Goal: Information Seeking & Learning: Learn about a topic

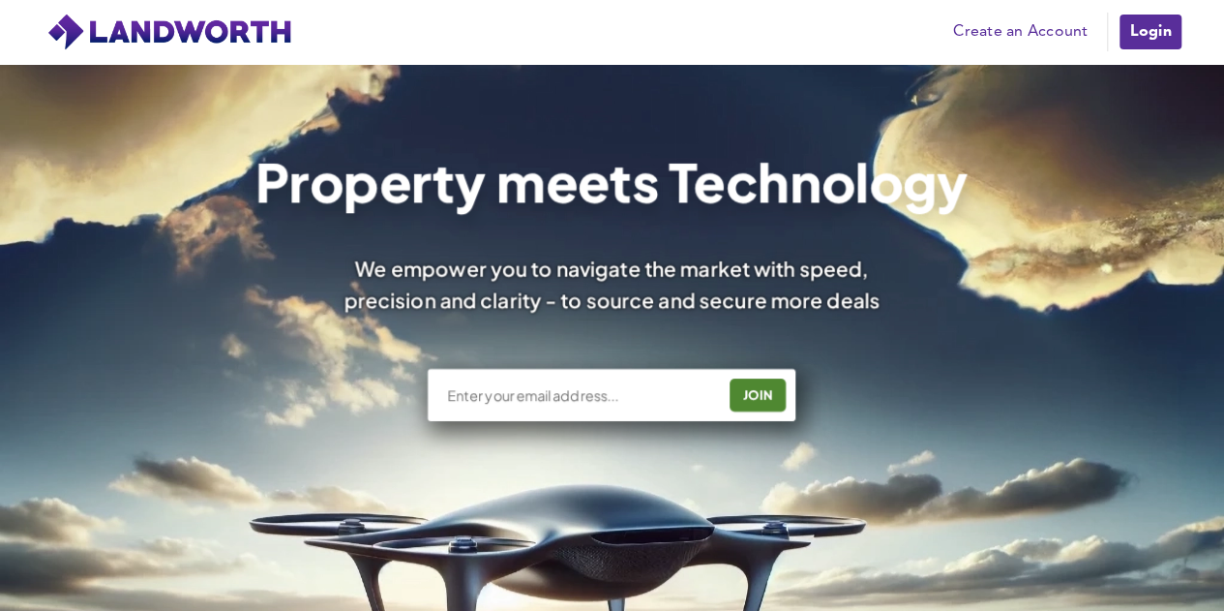
click at [1160, 24] on link "Login" at bounding box center [1150, 32] width 65 height 39
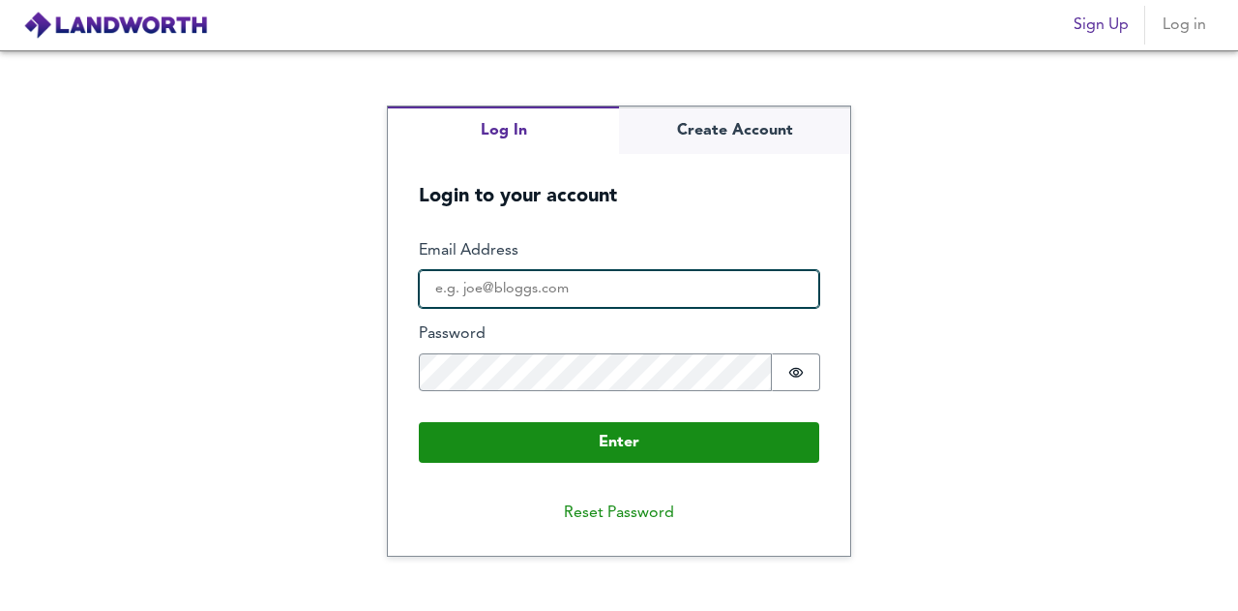
click at [505, 300] on input "Email Address" at bounding box center [619, 289] width 401 height 39
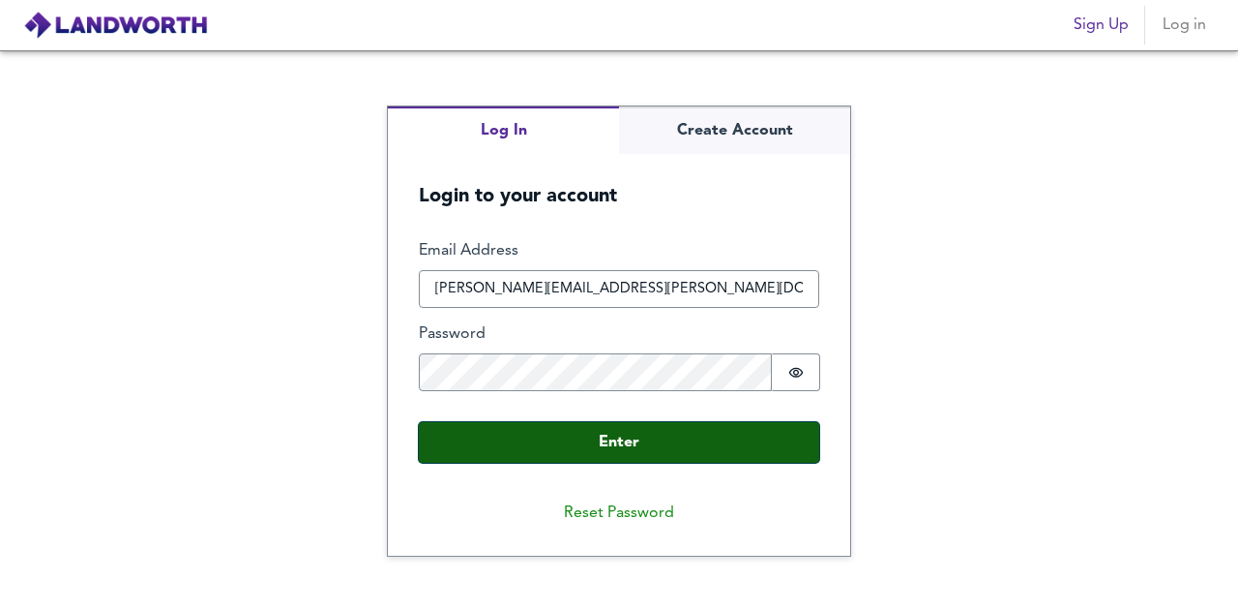
click at [525, 450] on button "Enter" at bounding box center [619, 442] width 401 height 41
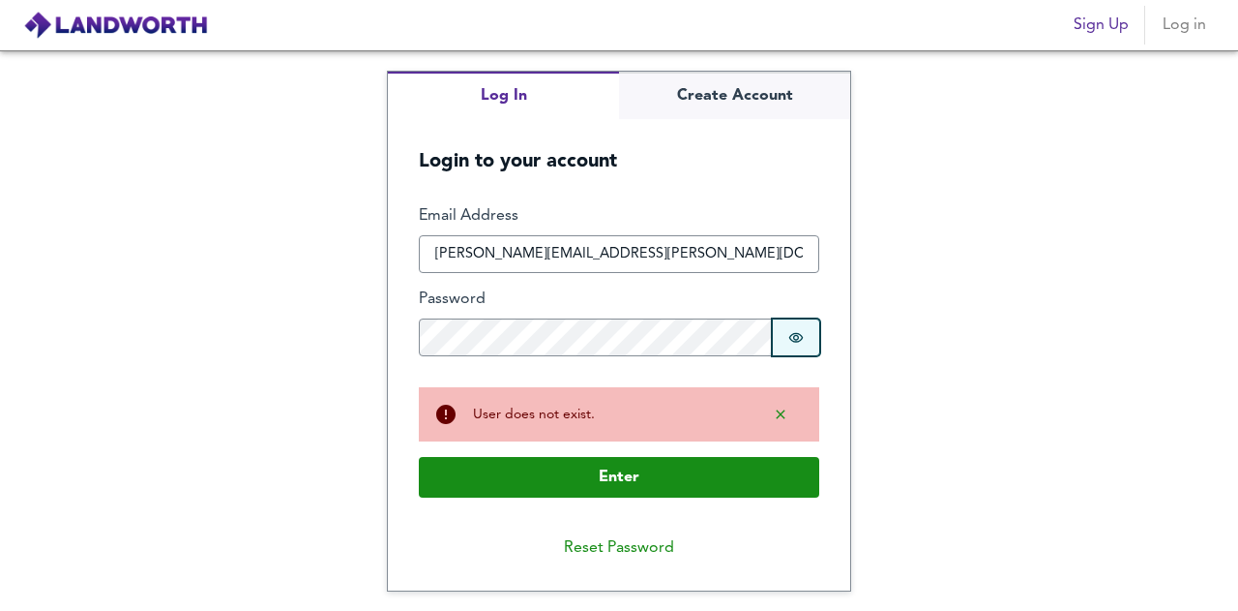
click at [789, 345] on button "Password is hidden" at bounding box center [796, 337] width 48 height 38
click at [789, 345] on button "Password is shown" at bounding box center [796, 337] width 48 height 38
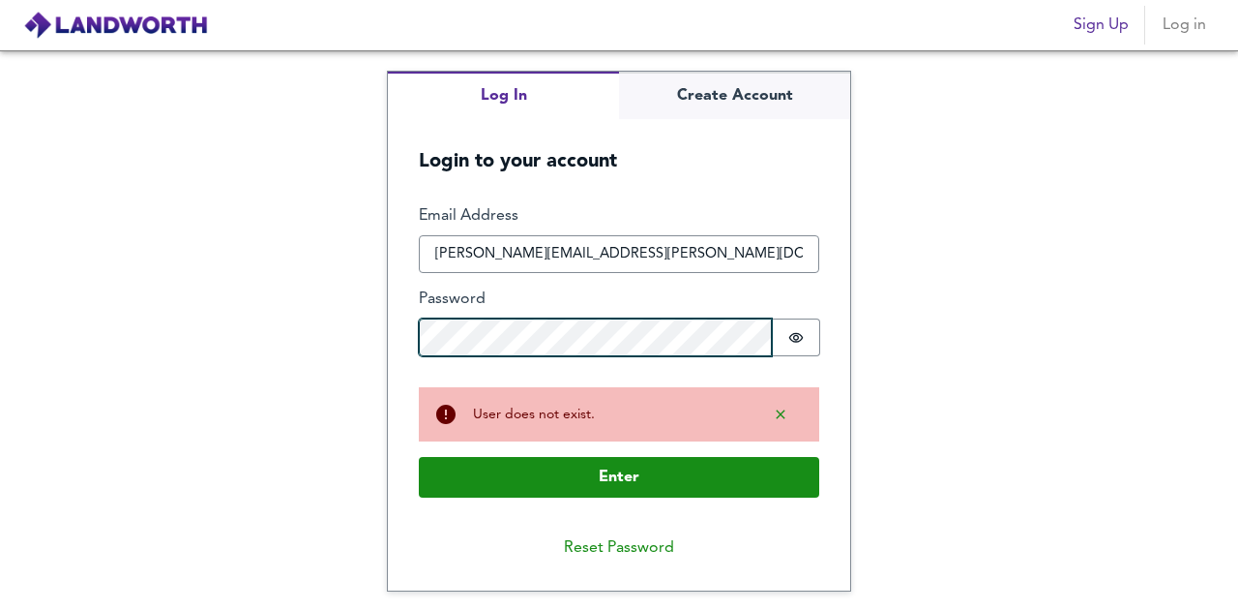
click at [352, 337] on div "Log In Create Account Login to your account Enter Email Address lucy.jones@octo…" at bounding box center [619, 330] width 1238 height 560
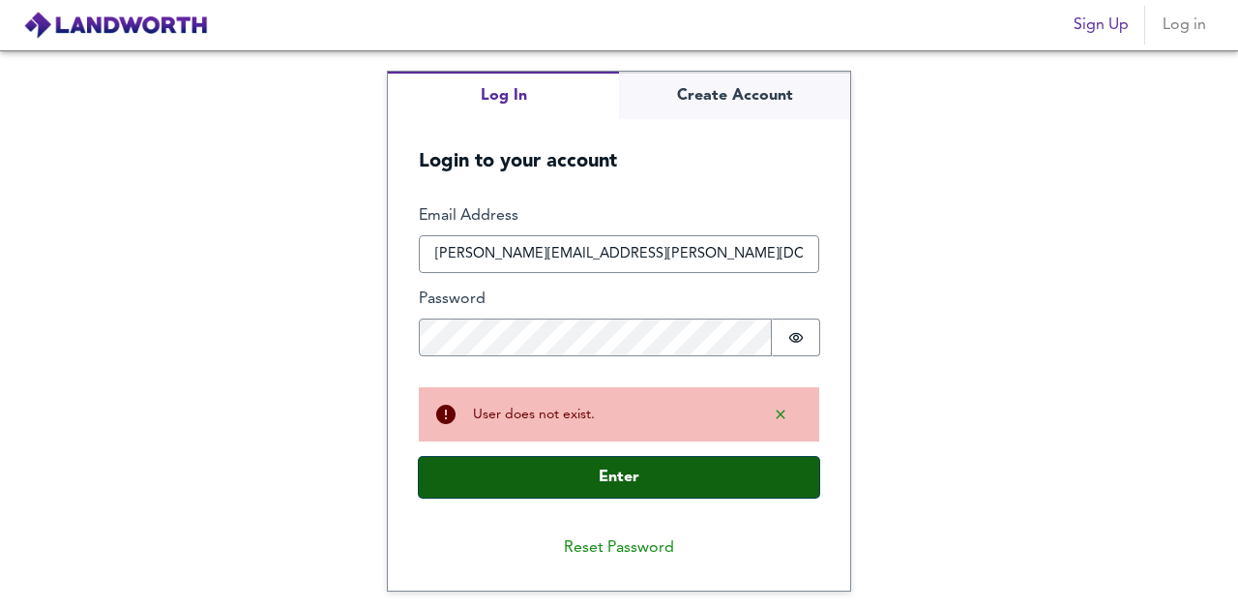
click at [552, 465] on button "Enter" at bounding box center [619, 477] width 401 height 41
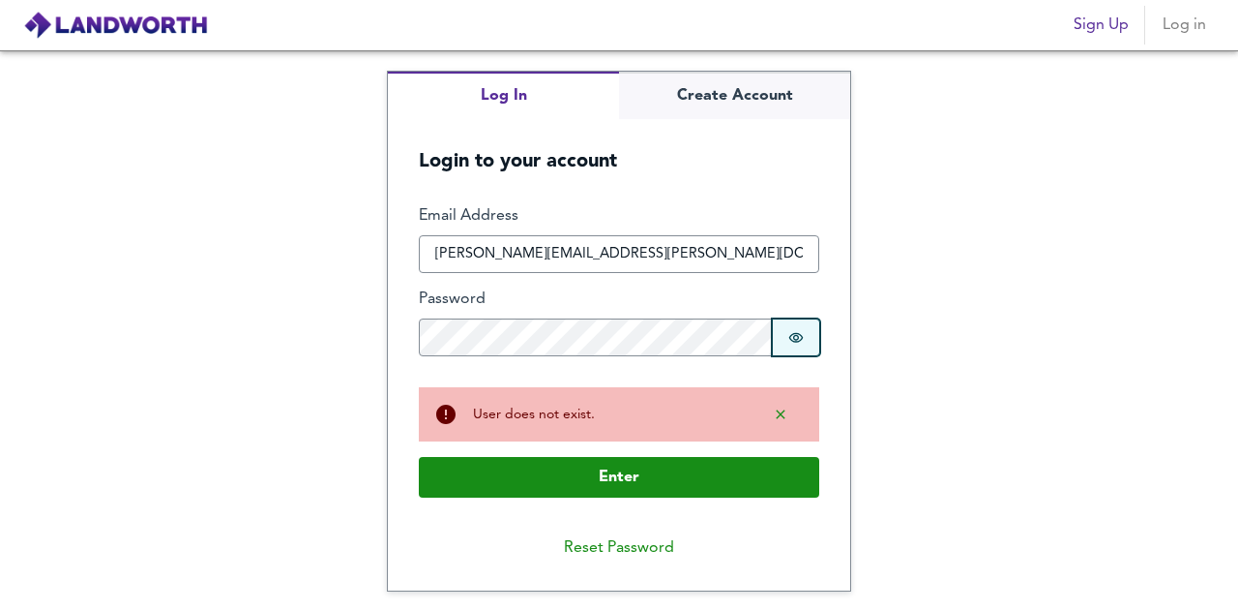
click at [794, 339] on icon "Show password" at bounding box center [797, 337] width 15 height 10
click at [791, 342] on icon "Show password" at bounding box center [796, 337] width 15 height 15
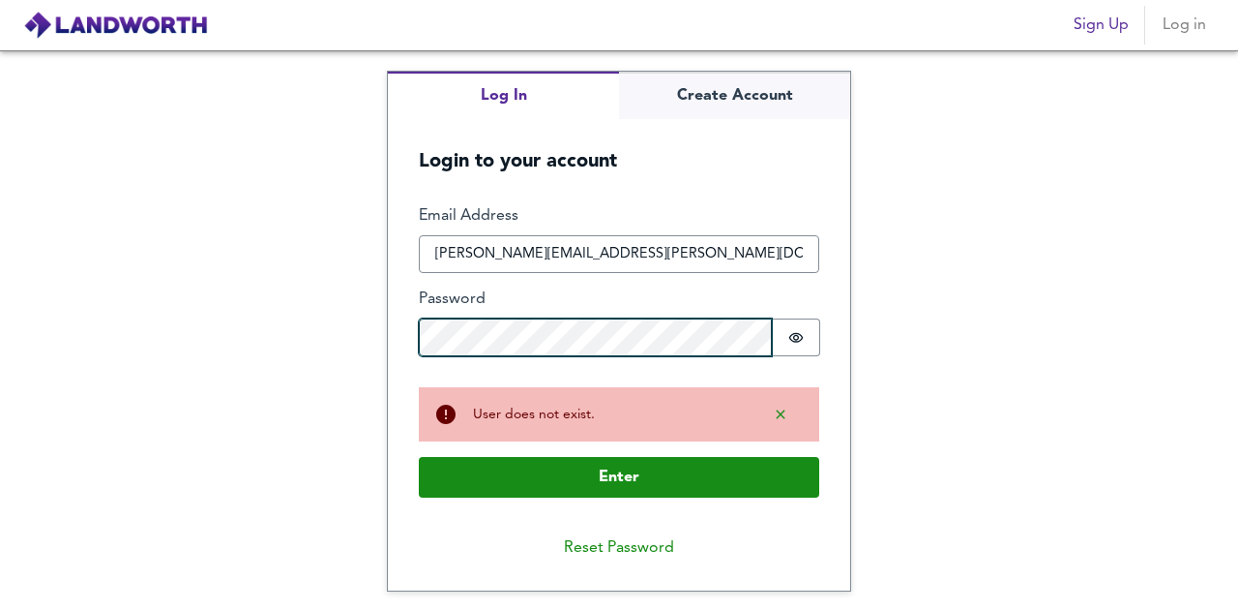
click at [316, 369] on div "Log In Create Account Login to your account Enter Email Address lucy.jones@octo…" at bounding box center [619, 330] width 1238 height 560
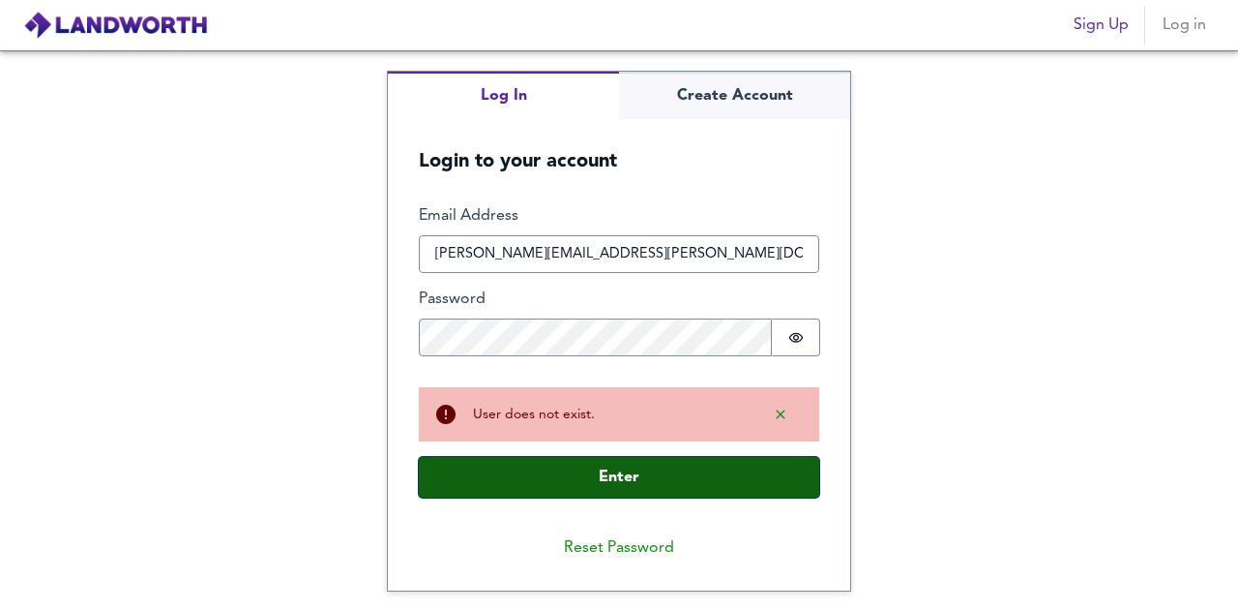
click at [500, 491] on button "Enter" at bounding box center [619, 477] width 401 height 41
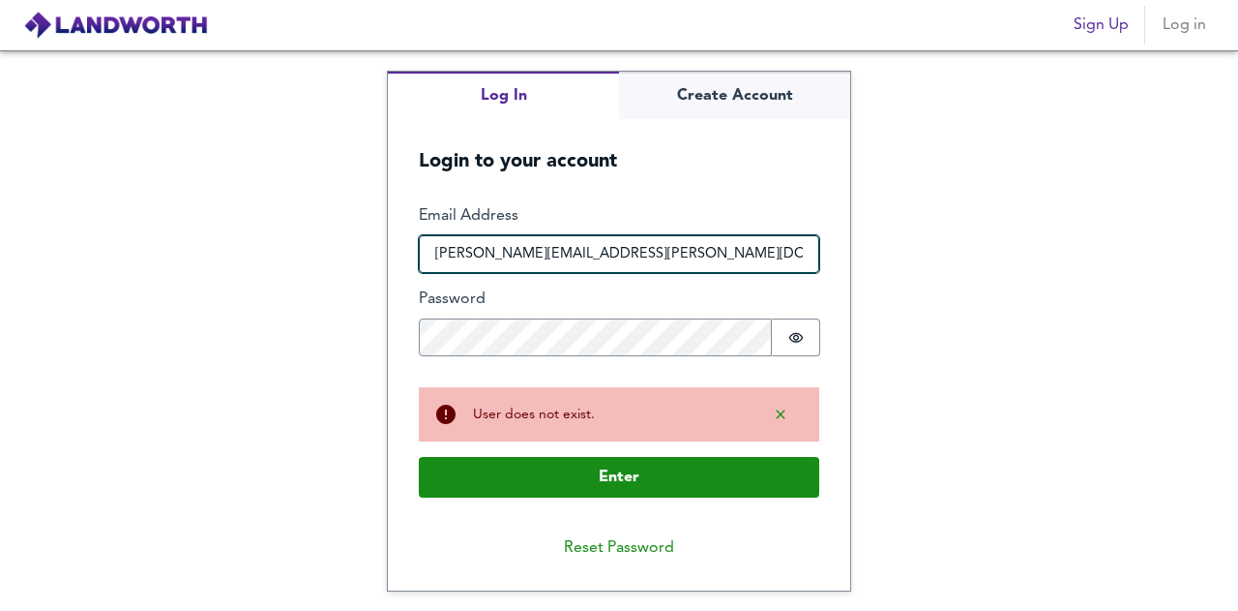
click at [624, 253] on input "lucy.jones@octopus-capital.com" at bounding box center [619, 254] width 401 height 39
drag, startPoint x: 659, startPoint y: 251, endPoint x: 573, endPoint y: 251, distance: 86.1
click at [573, 251] on input "lucy.jones@octopus-capital.com" at bounding box center [619, 254] width 401 height 39
type input "lucy.jones@octopus-realestate.com"
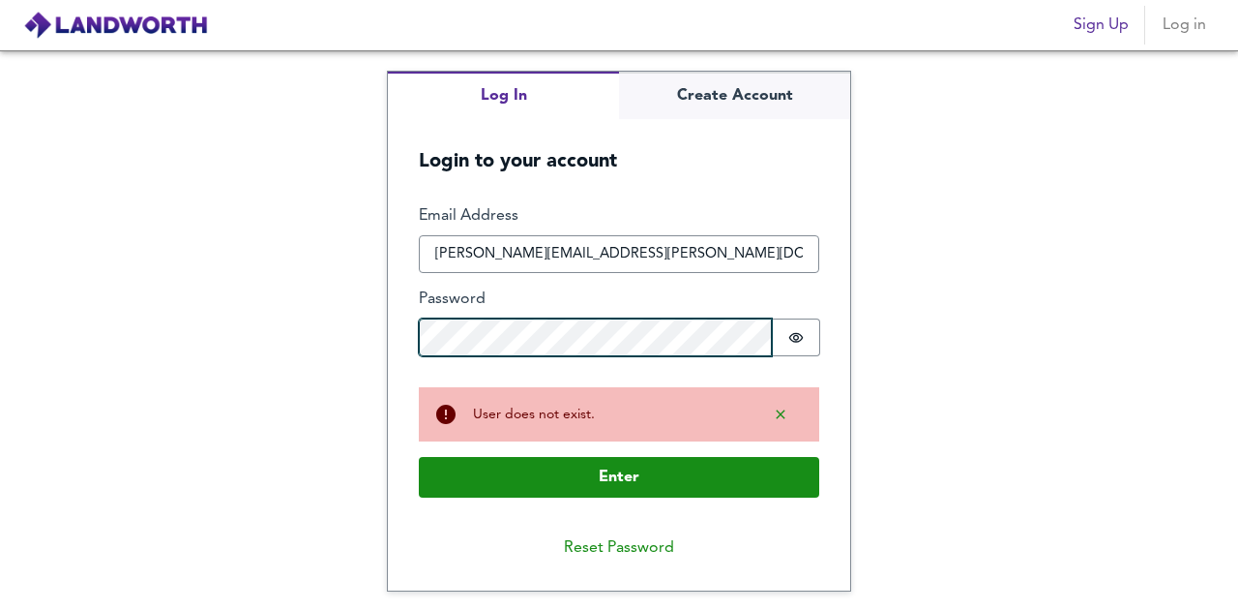
click at [339, 313] on div "Log In Create Account Login to your account Enter Email Address lucy.jones@octo…" at bounding box center [619, 330] width 1238 height 560
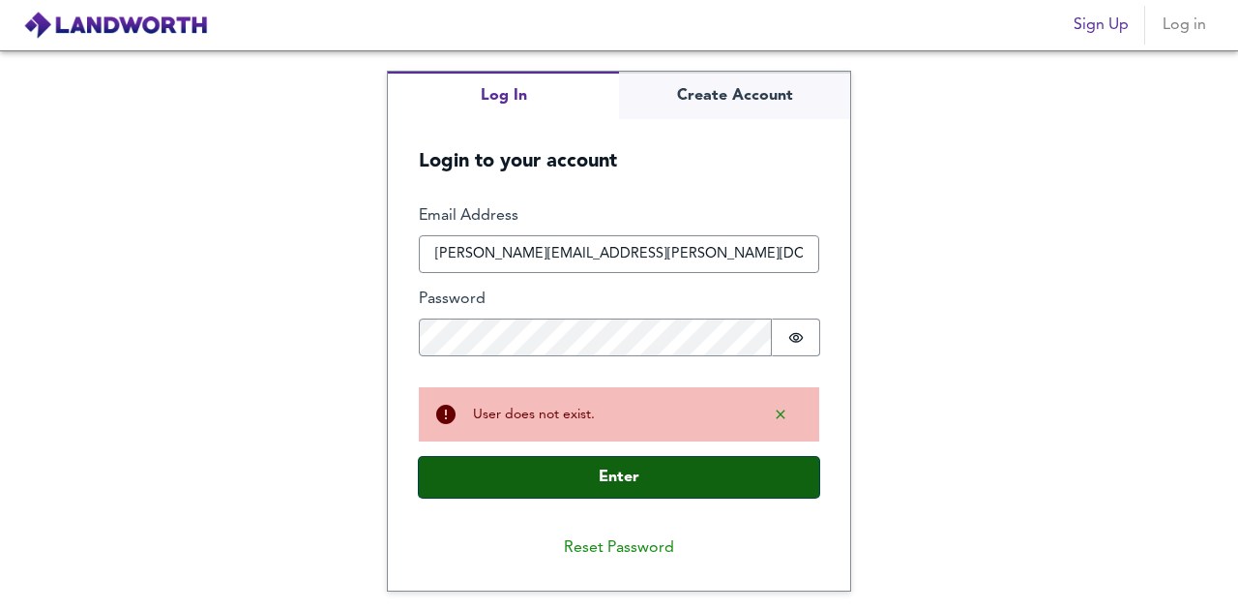
click at [474, 463] on button "Enter" at bounding box center [619, 477] width 401 height 41
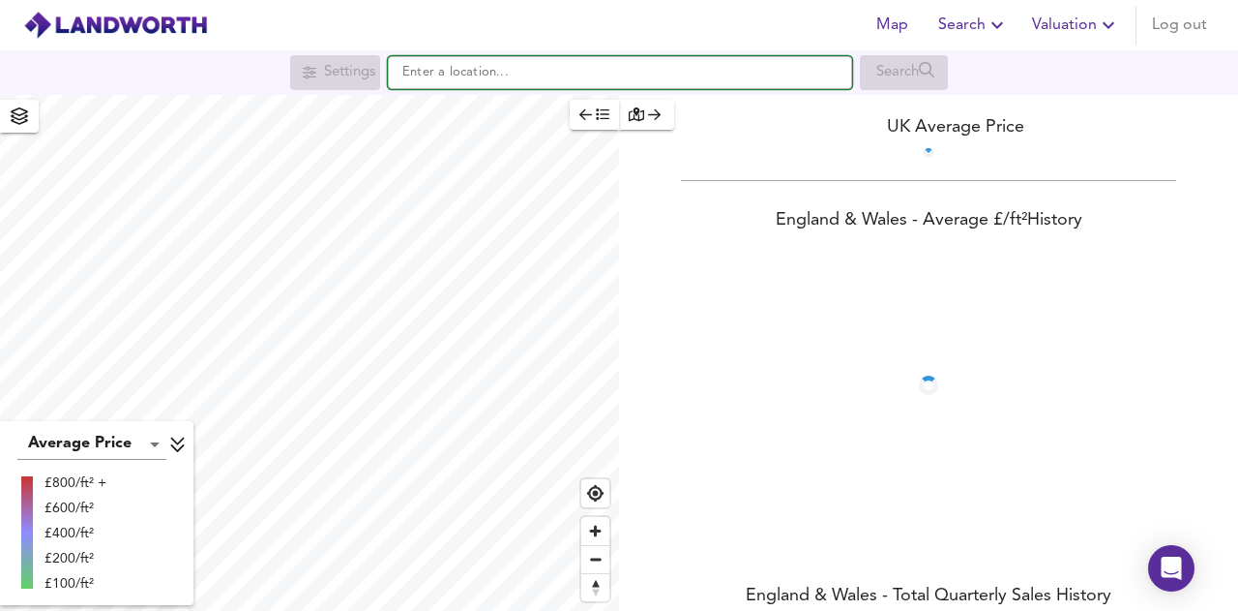
click at [428, 72] on input "text" at bounding box center [620, 72] width 464 height 33
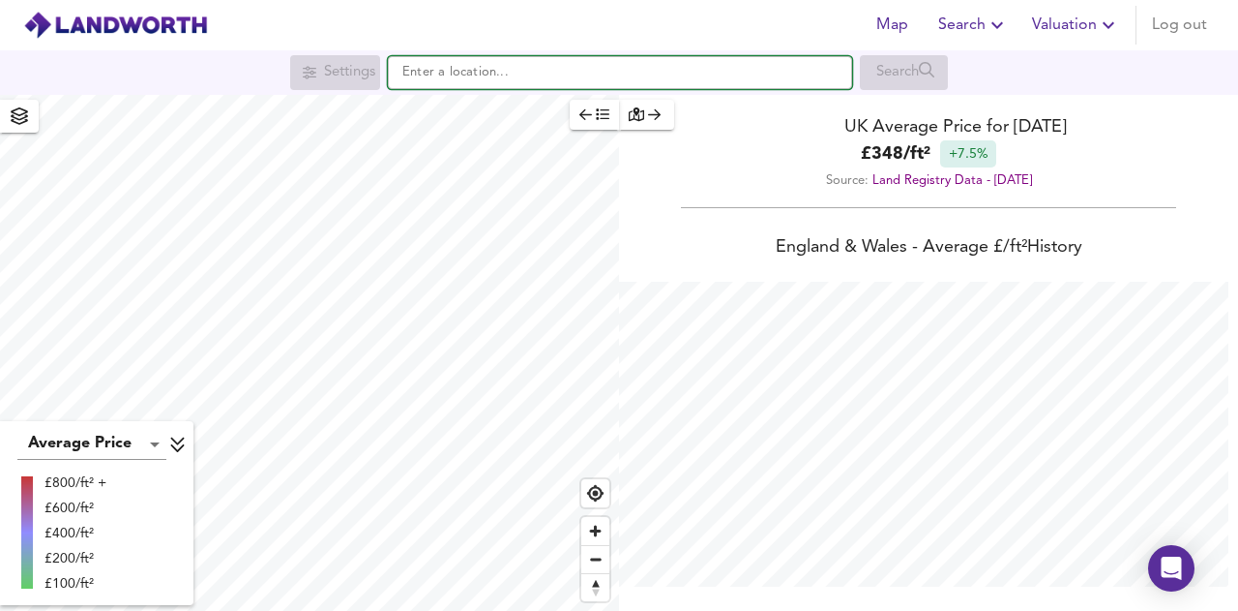
scroll to position [611, 1238]
click at [490, 79] on input "text" at bounding box center [620, 72] width 464 height 33
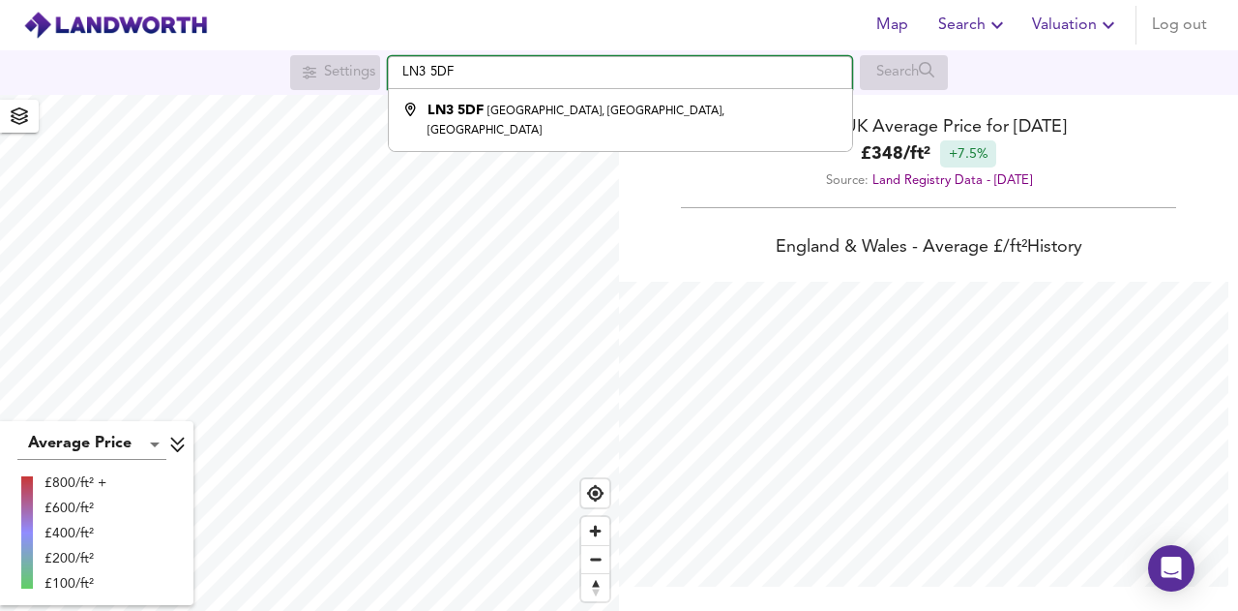
type input "Barlings Lane, Langworth, Lincoln LN3 5DF"
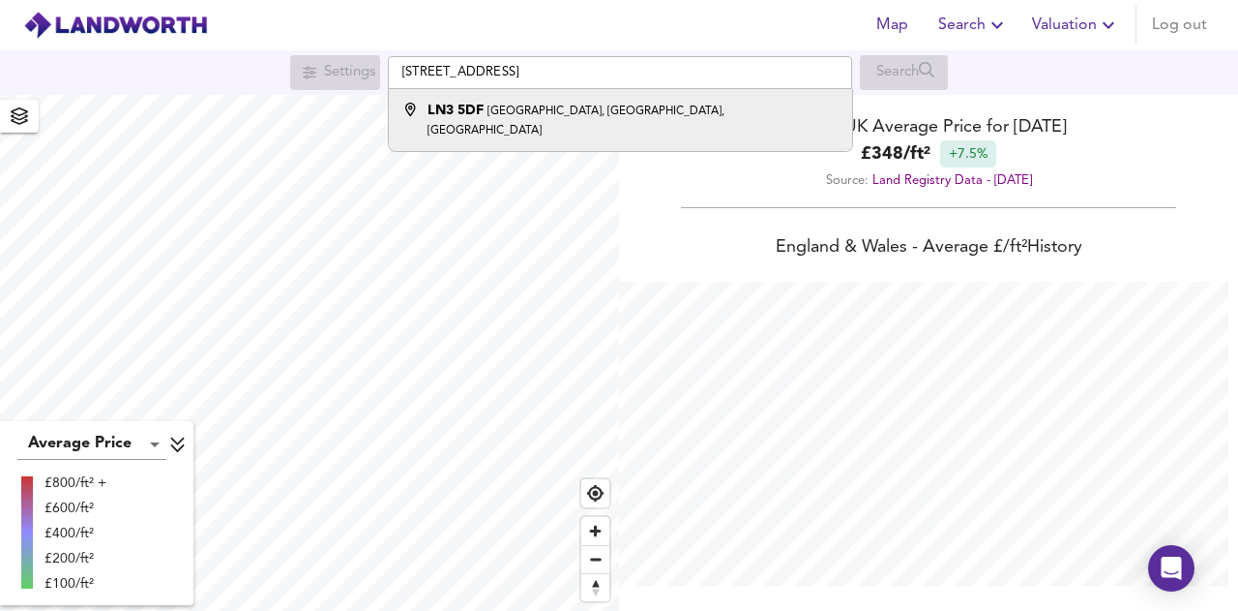
click at [528, 125] on li "LN3 5DF Barlings Lane, Langworth, Lincoln" at bounding box center [620, 120] width 463 height 62
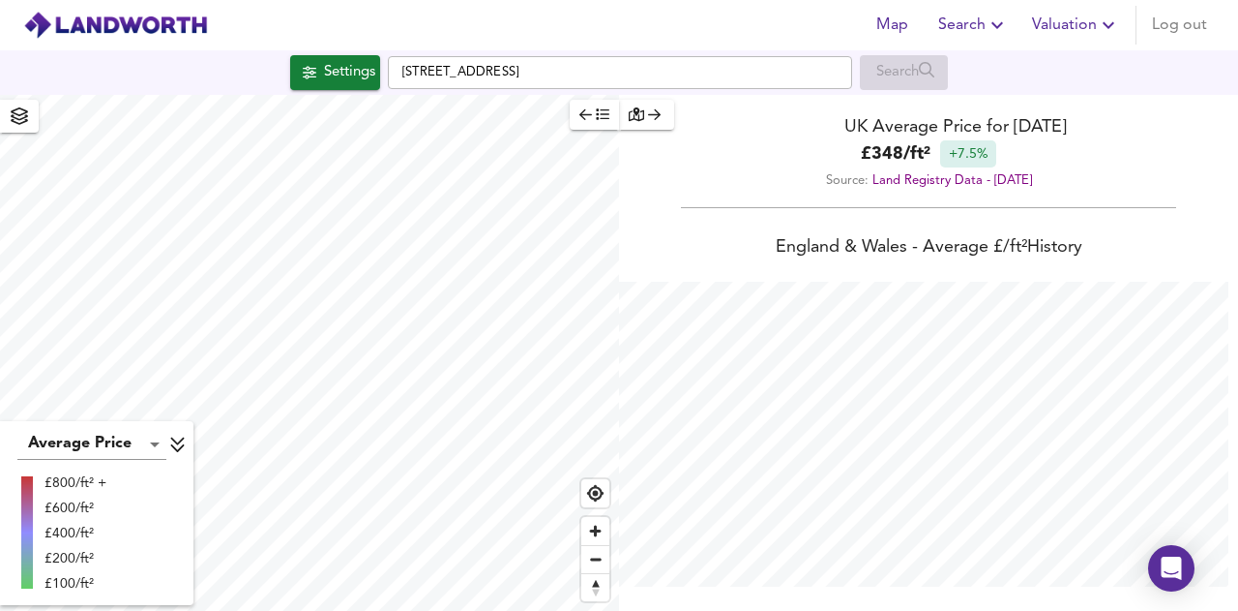
checkbox input "false"
checkbox input "true"
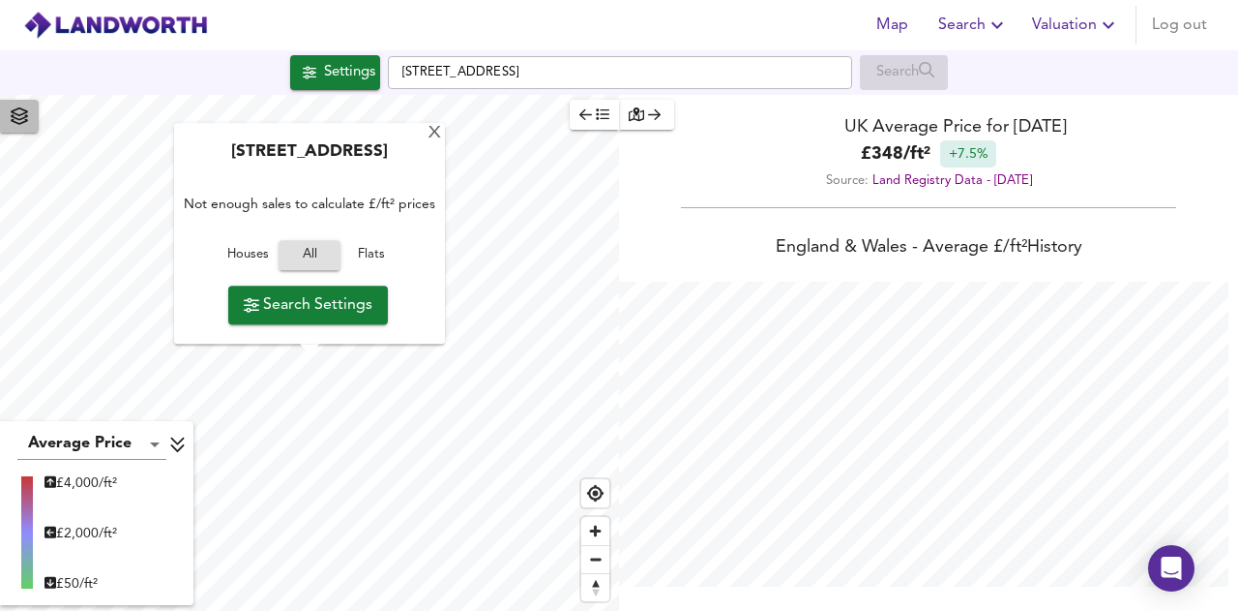
click at [22, 125] on span "button" at bounding box center [19, 116] width 31 height 27
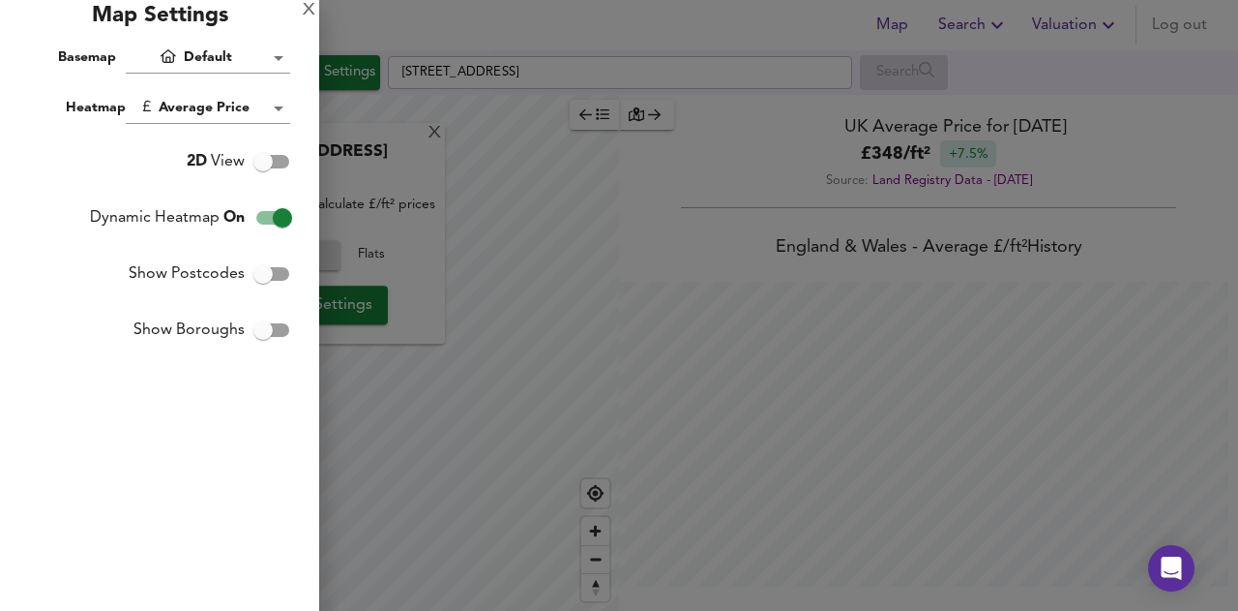
click at [300, 15] on div "Map Settings" at bounding box center [159, 21] width 319 height 43
click at [305, 13] on div "X" at bounding box center [309, 11] width 13 height 14
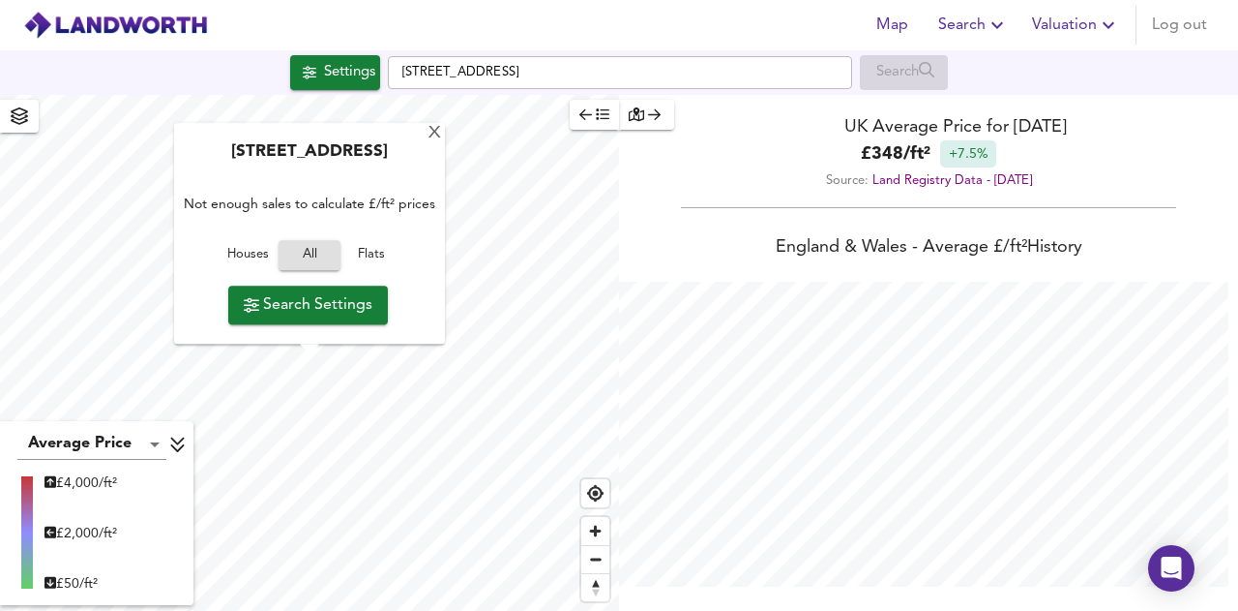
click at [328, 301] on span "Search Settings" at bounding box center [308, 304] width 129 height 27
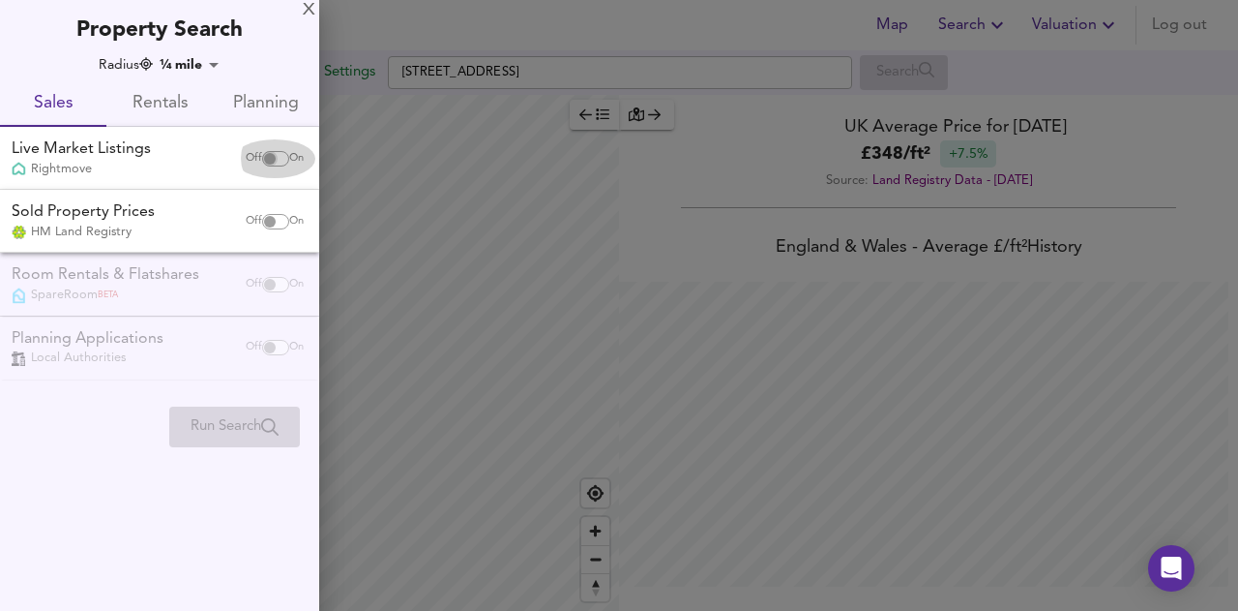
click at [265, 161] on input "checkbox" at bounding box center [270, 158] width 46 height 15
checkbox input "true"
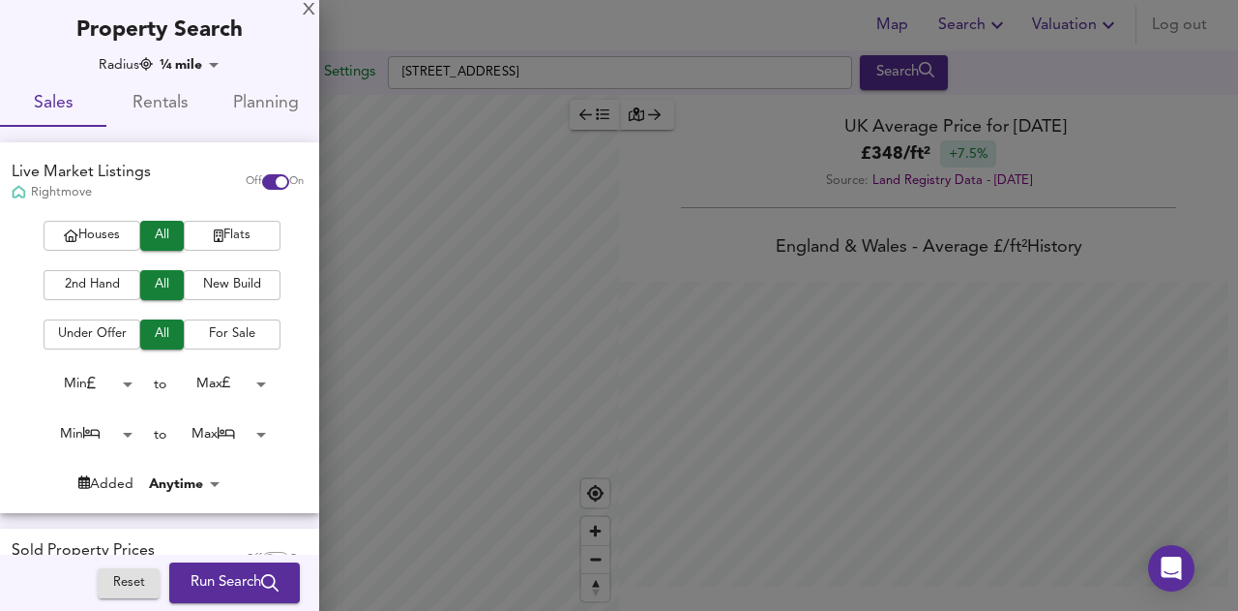
click at [105, 243] on span "Houses" at bounding box center [91, 235] width 77 height 22
click at [215, 288] on span "New Build" at bounding box center [232, 285] width 77 height 22
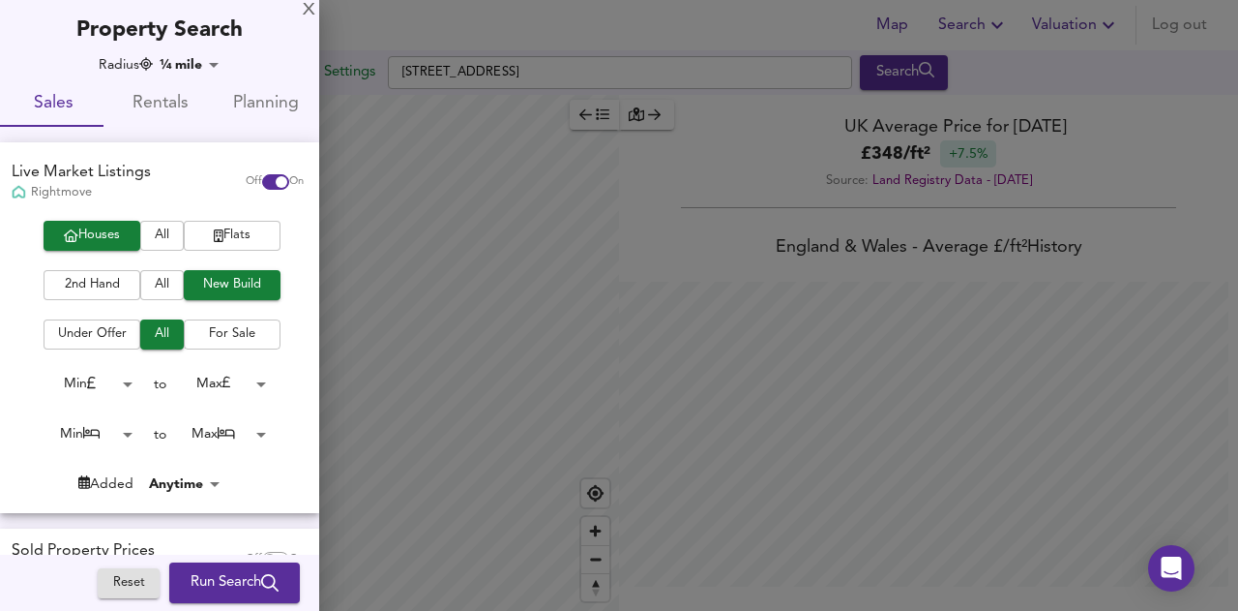
click at [220, 338] on span "For Sale" at bounding box center [232, 334] width 77 height 22
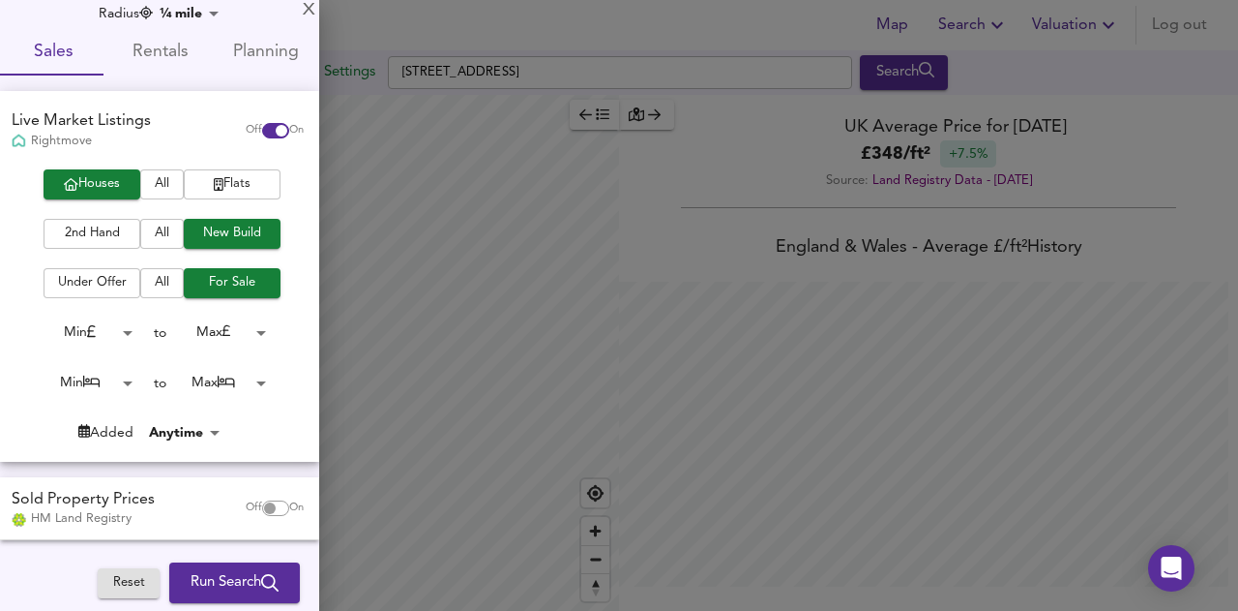
scroll to position [60, 0]
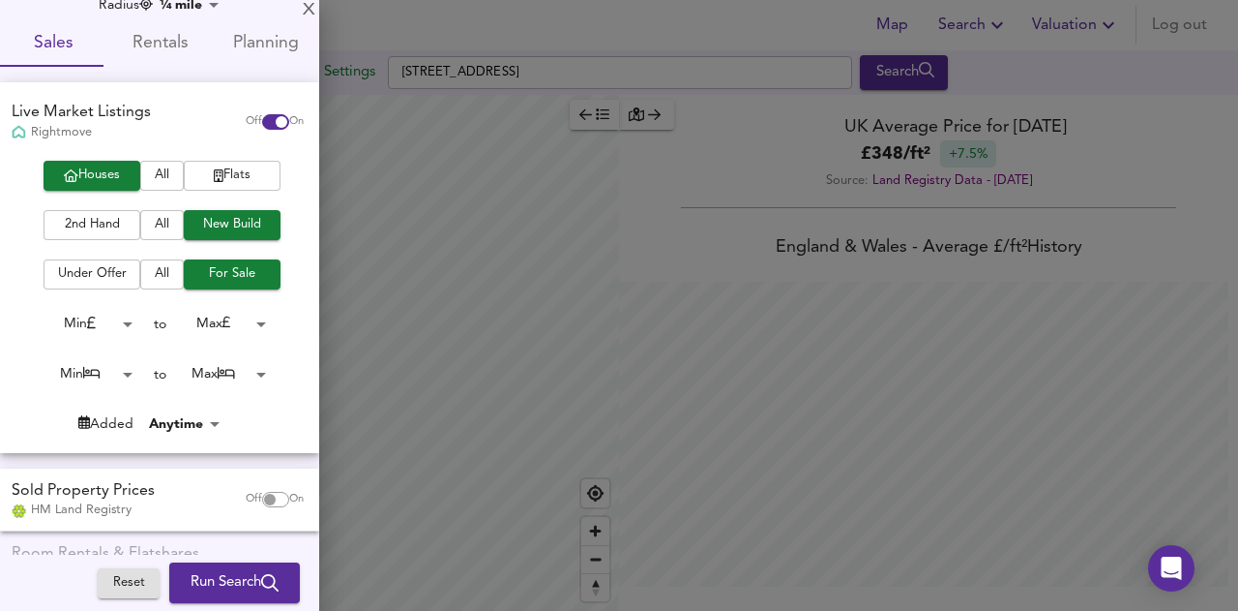
click at [238, 375] on body "Map Search Valuation Log out Settings Barlings Lane, Langworth, Lincoln LN3 5DF…" at bounding box center [619, 305] width 1238 height 611
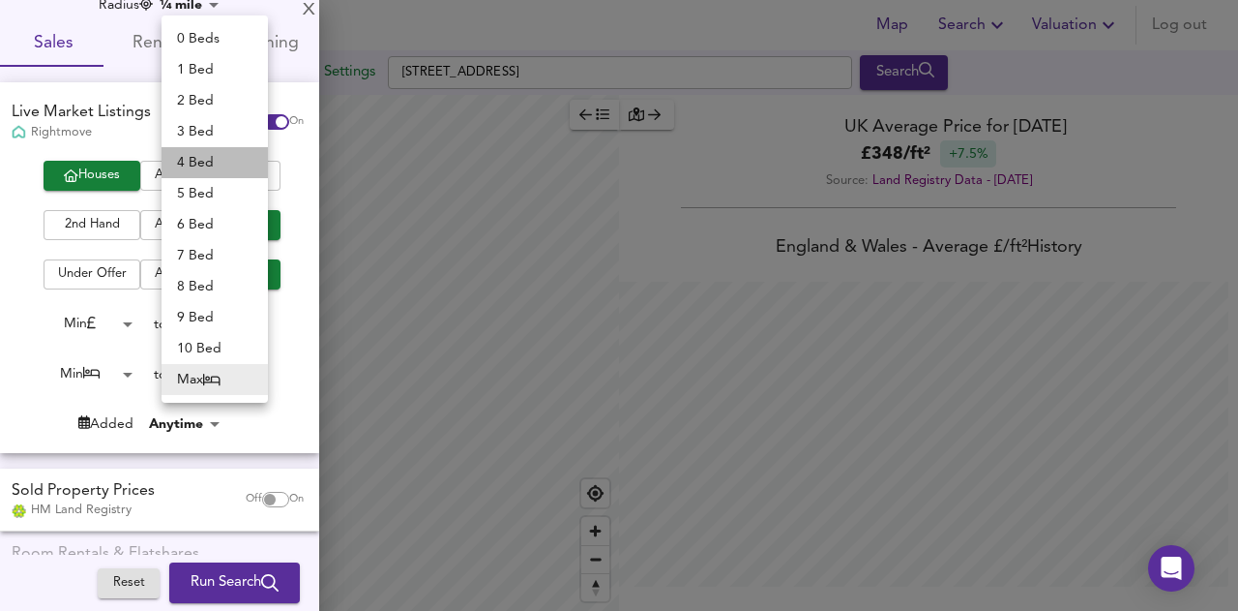
click at [206, 170] on li "4 Bed" at bounding box center [215, 162] width 106 height 31
type input "4"
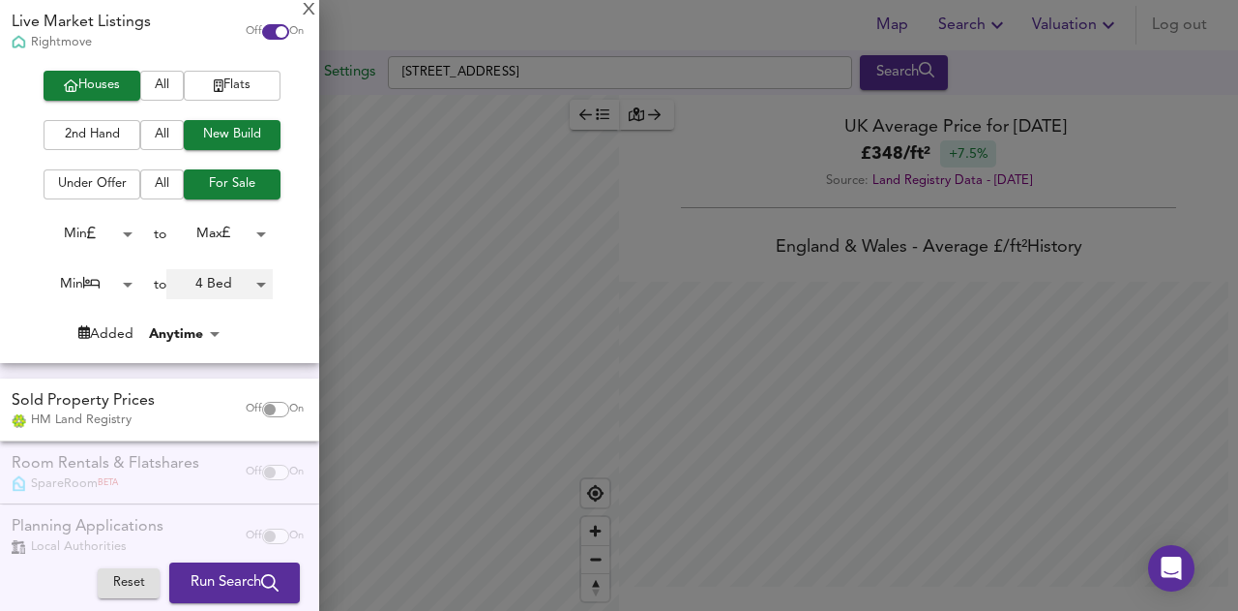
scroll to position [182, 0]
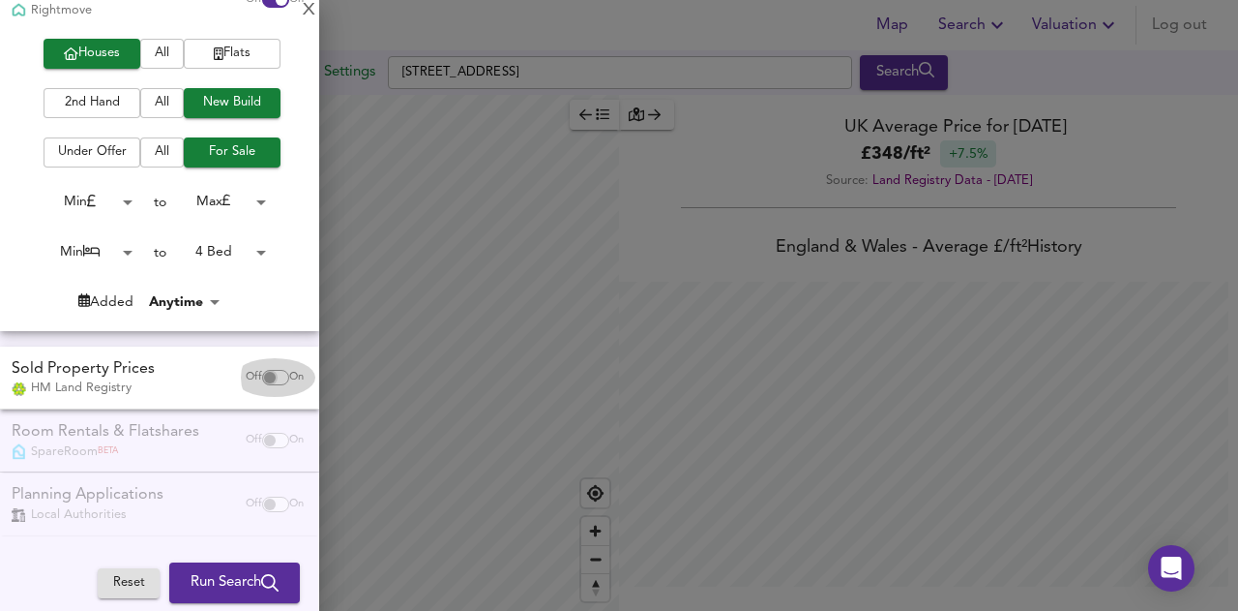
click at [254, 376] on input "checkbox" at bounding box center [270, 377] width 46 height 15
checkbox input "true"
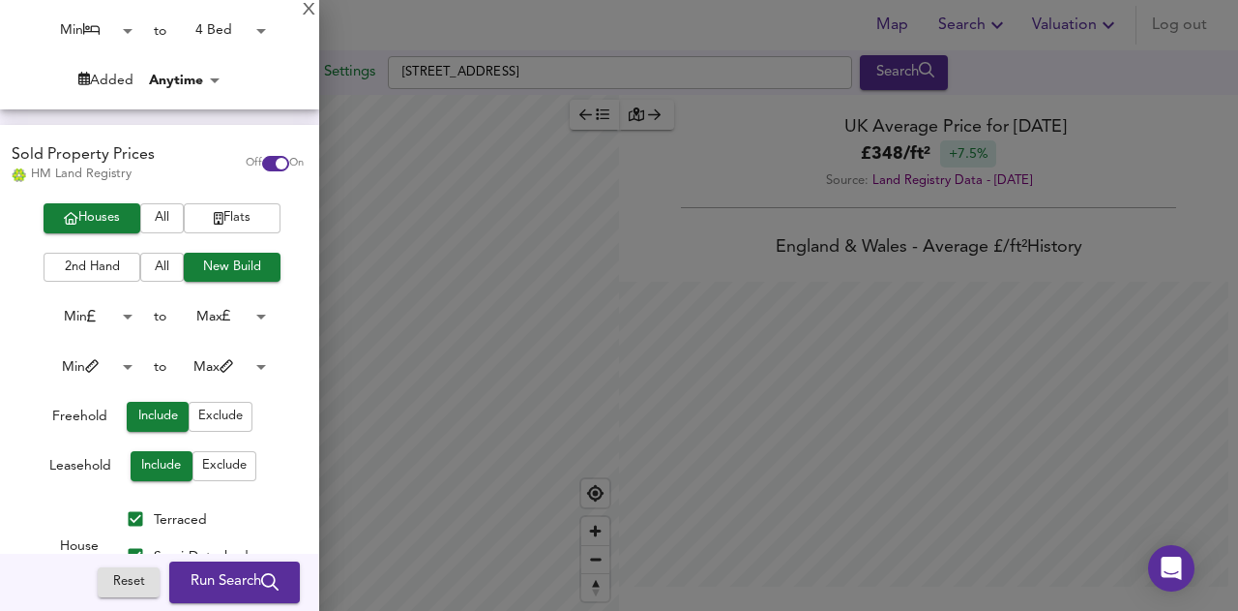
scroll to position [405, 0]
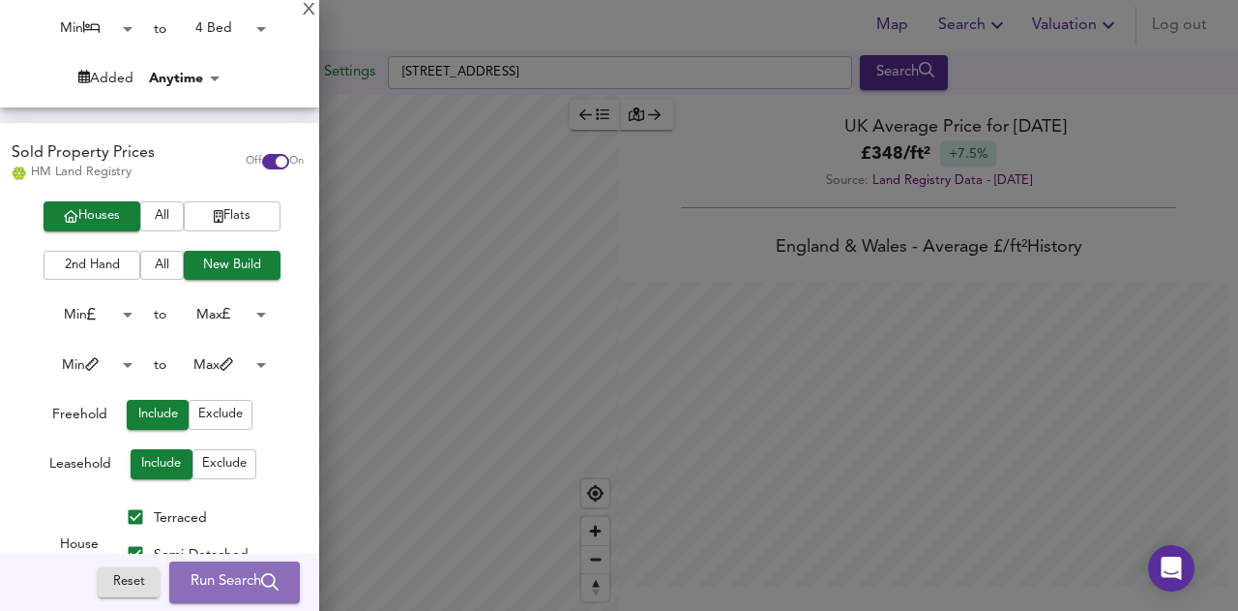
click at [224, 596] on button "Run Search" at bounding box center [234, 582] width 131 height 41
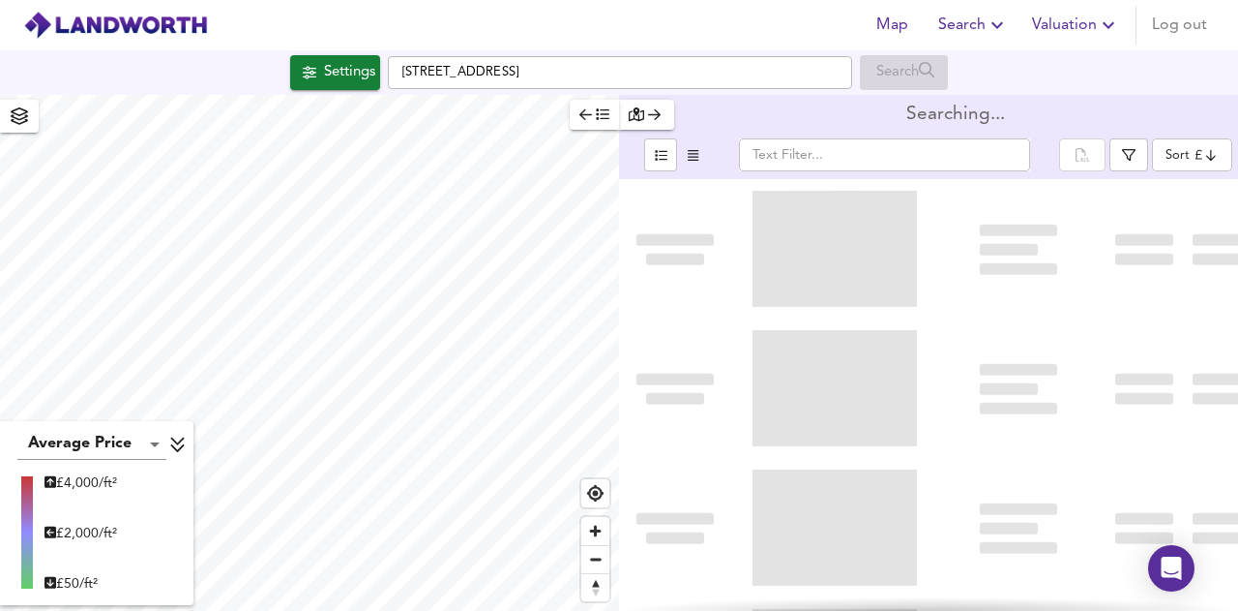
type input "bestdeal"
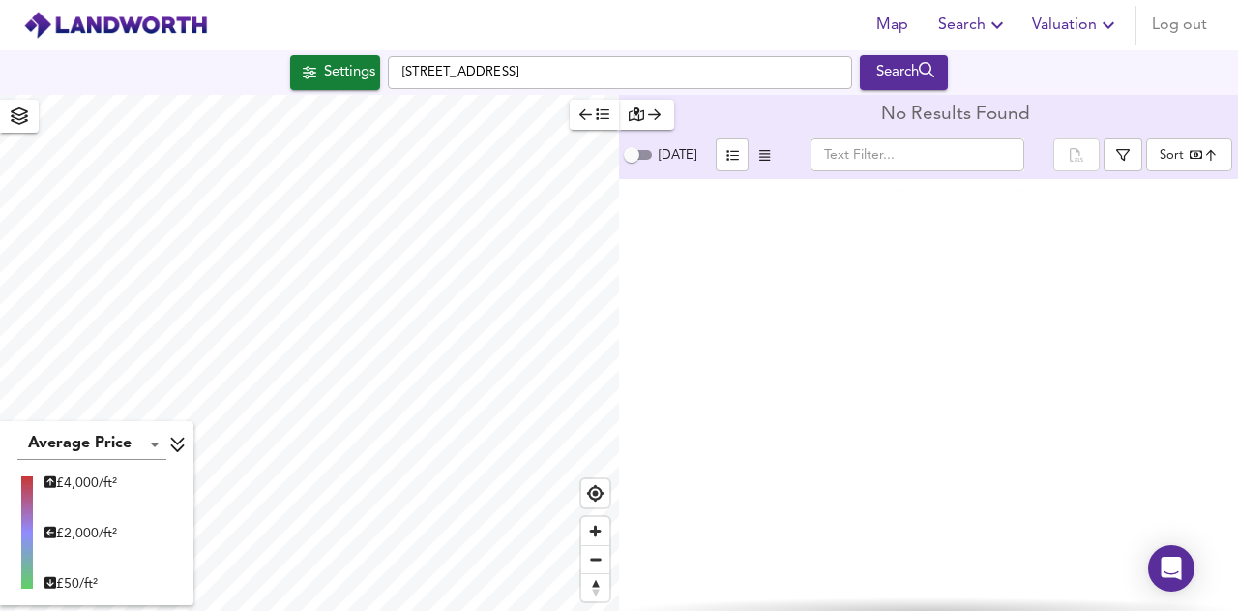
type input "980"
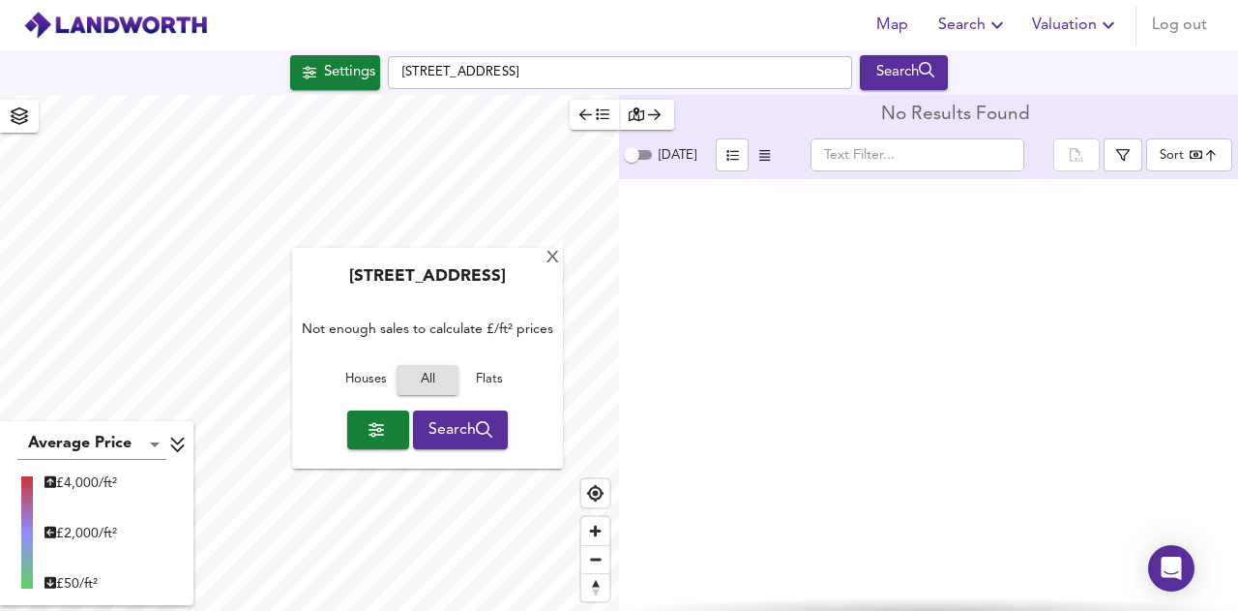
click at [446, 422] on span "Search" at bounding box center [461, 429] width 65 height 27
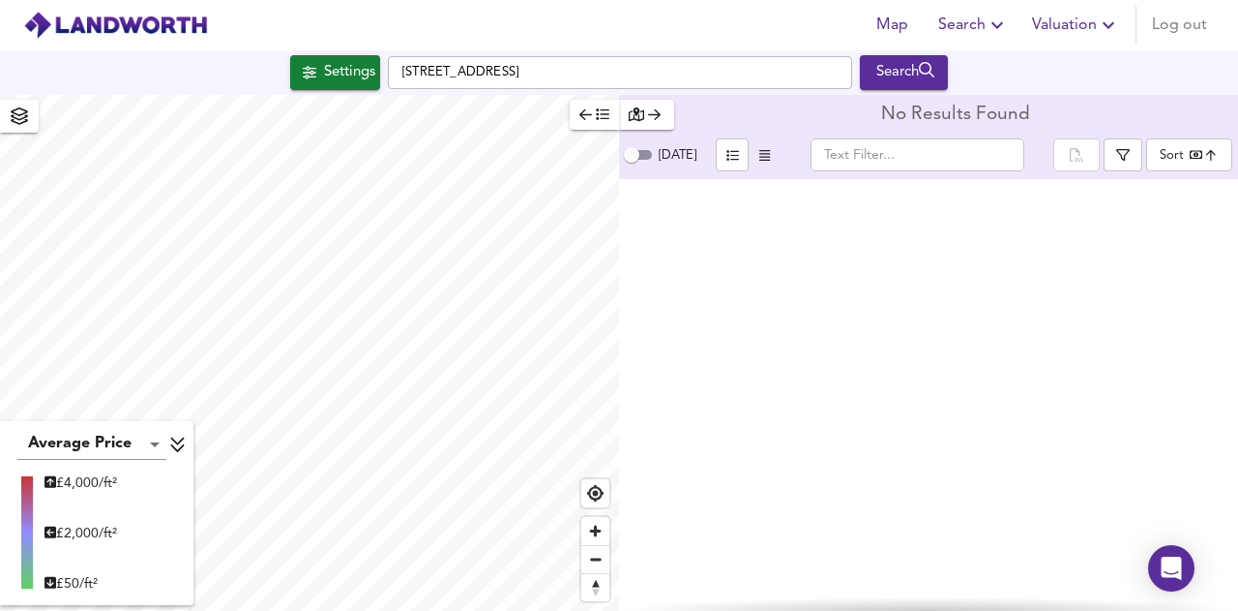
type input "bestdeal"
type input "402"
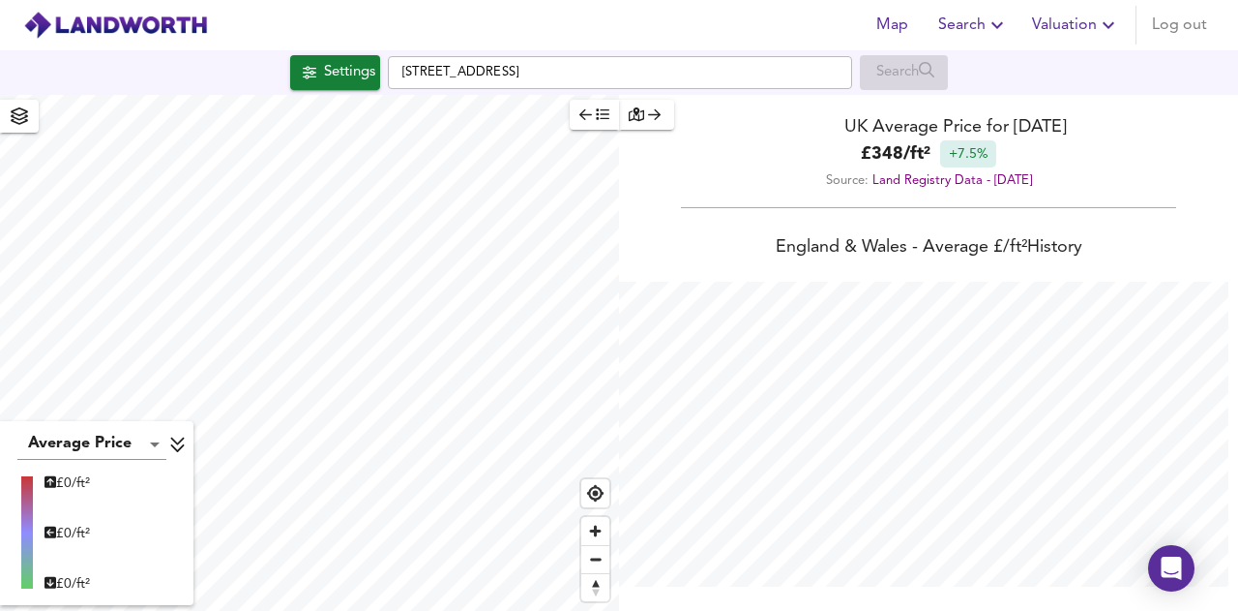
scroll to position [611, 1238]
click at [604, 111] on icon "button" at bounding box center [603, 114] width 14 height 14
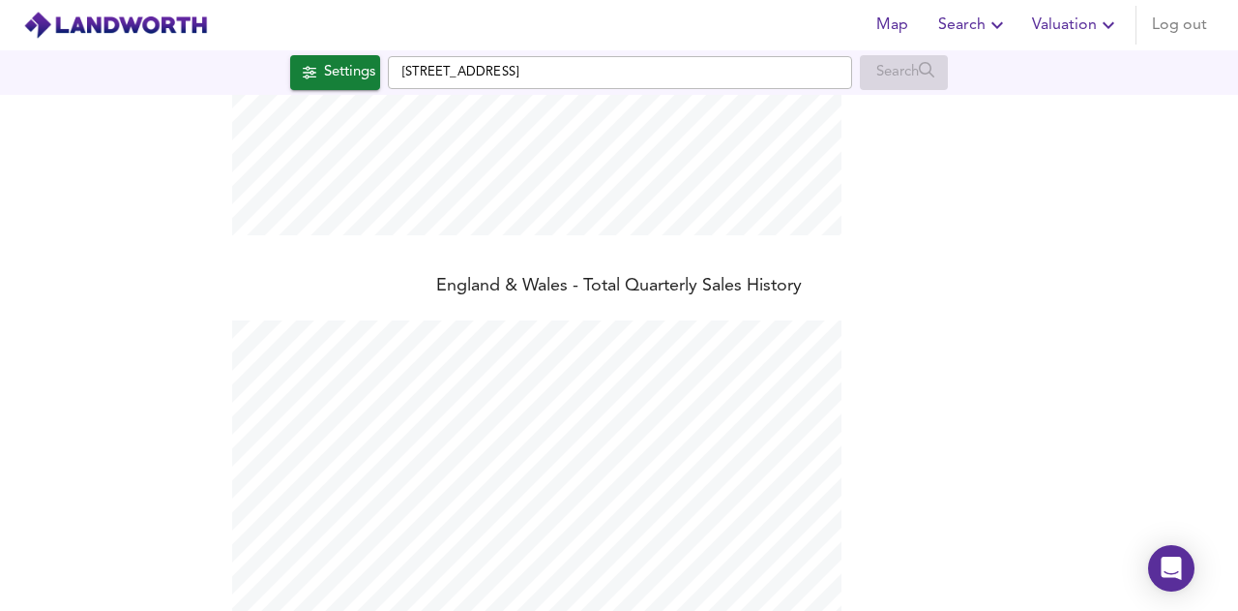
scroll to position [0, 0]
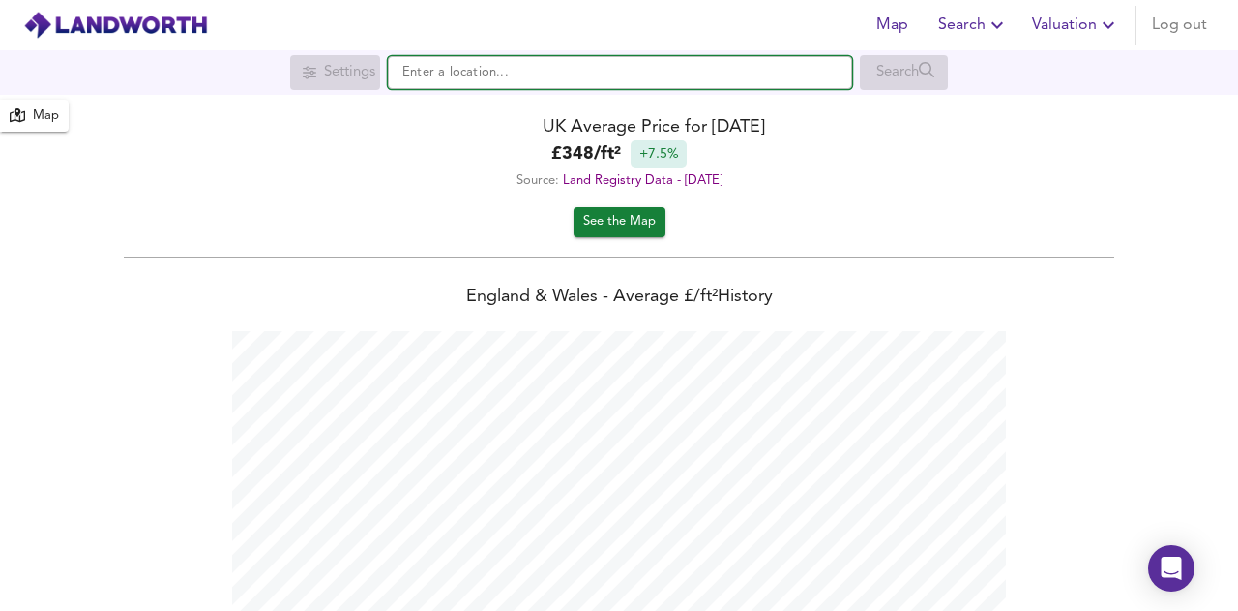
scroll to position [611, 1238]
click at [455, 78] on input "text" at bounding box center [620, 72] width 464 height 33
paste input "LN3 5DF"
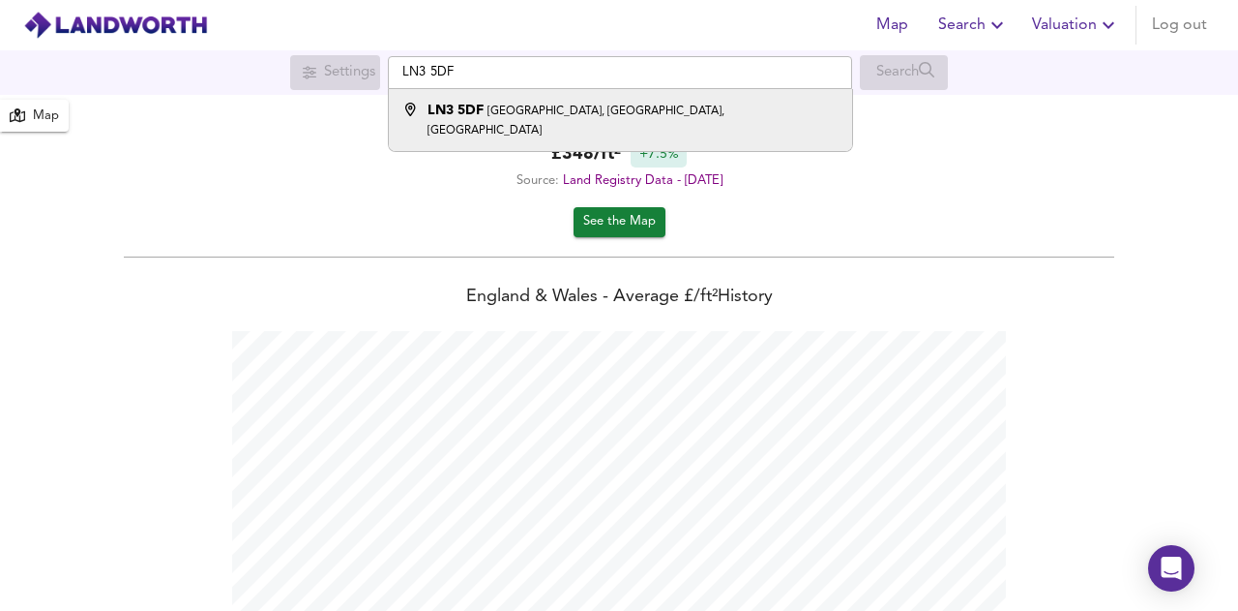
click at [748, 101] on div "LN3 5DF Barlings Lane, Langworth, Lincoln" at bounding box center [616, 120] width 444 height 39
type input "Barlings Lane, Langworth, Lincoln LN3 5DF"
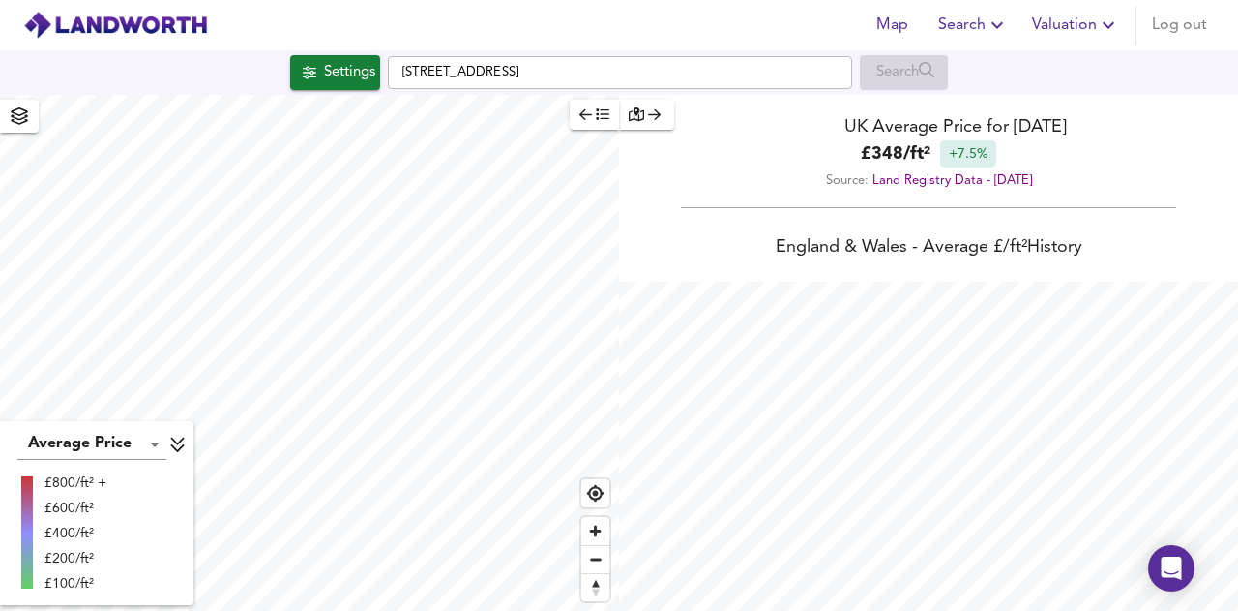
checkbox input "false"
checkbox input "true"
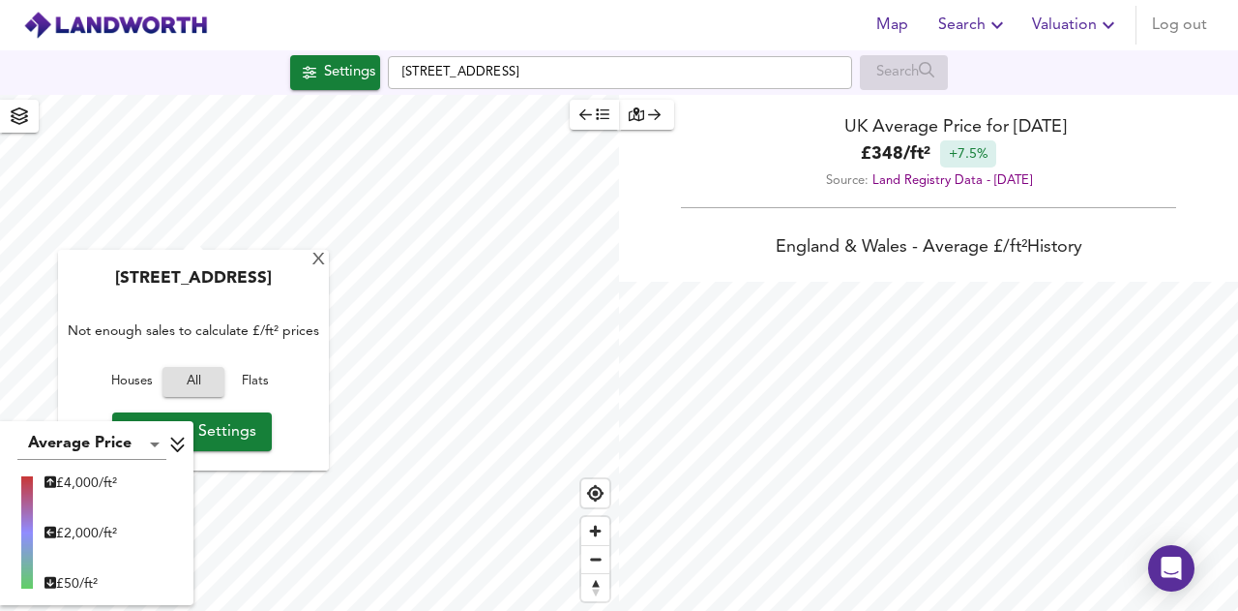
click at [246, 445] on span "Search Settings" at bounding box center [192, 431] width 129 height 27
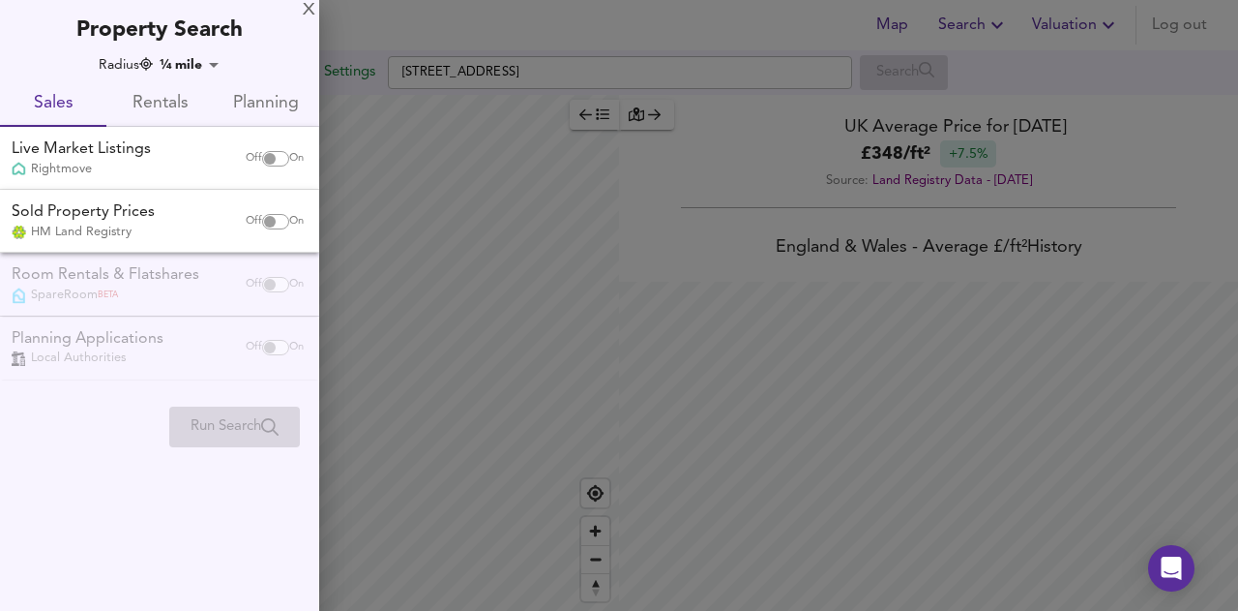
click at [265, 160] on input "checkbox" at bounding box center [270, 158] width 46 height 15
checkbox input "true"
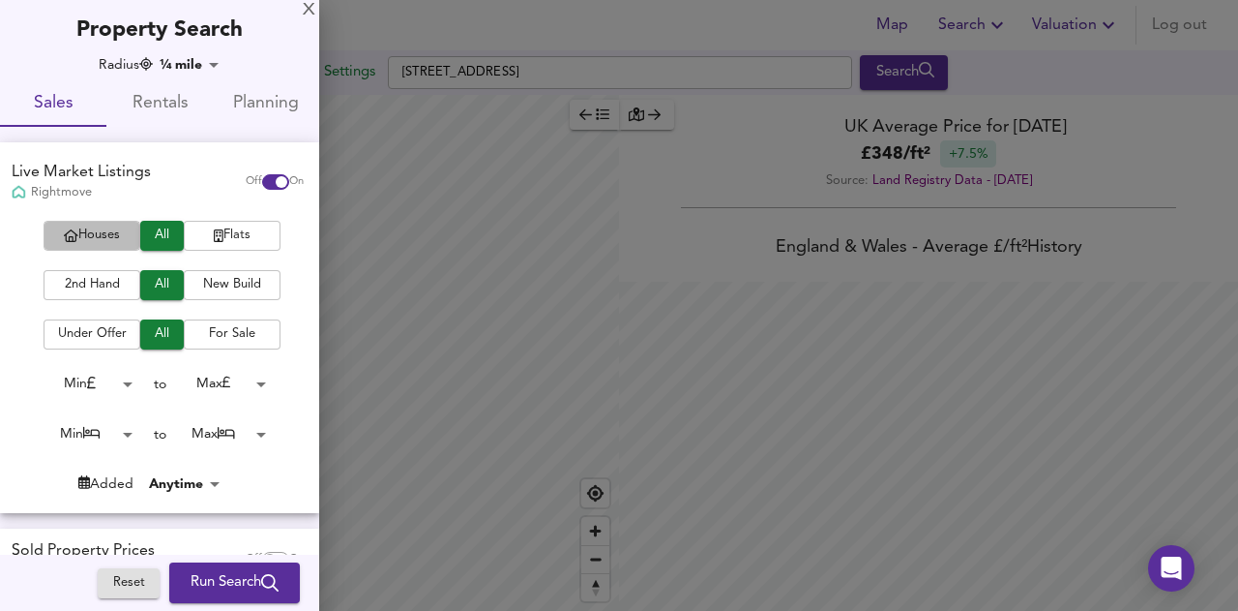
click at [102, 239] on span "Houses" at bounding box center [91, 235] width 77 height 22
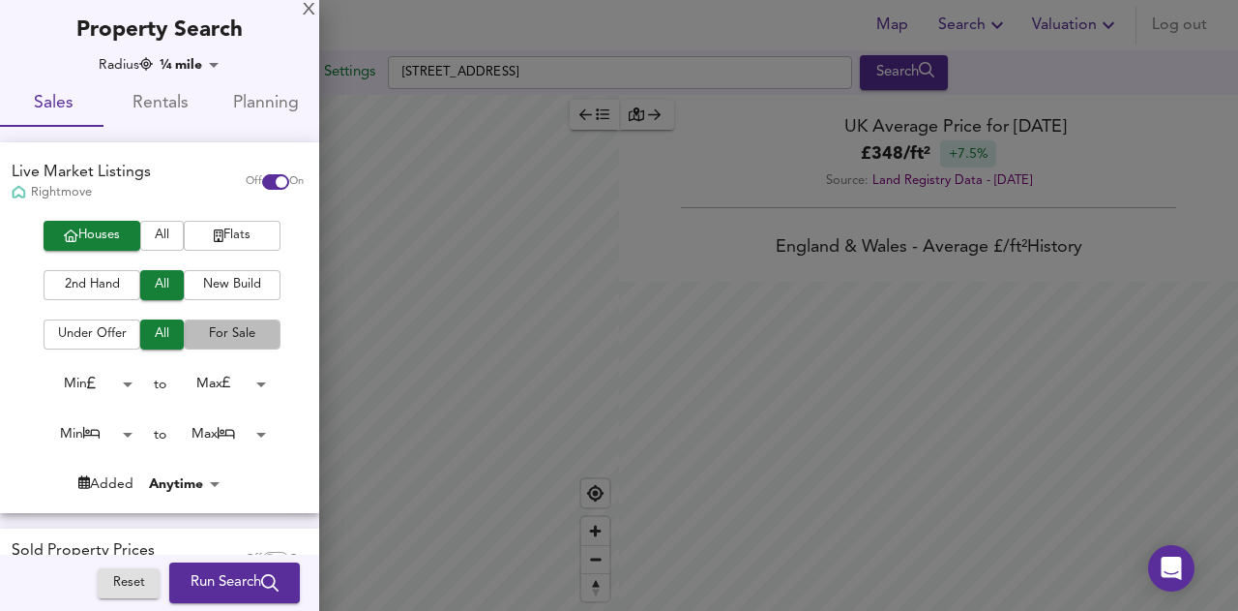
click at [221, 343] on span "For Sale" at bounding box center [232, 334] width 77 height 22
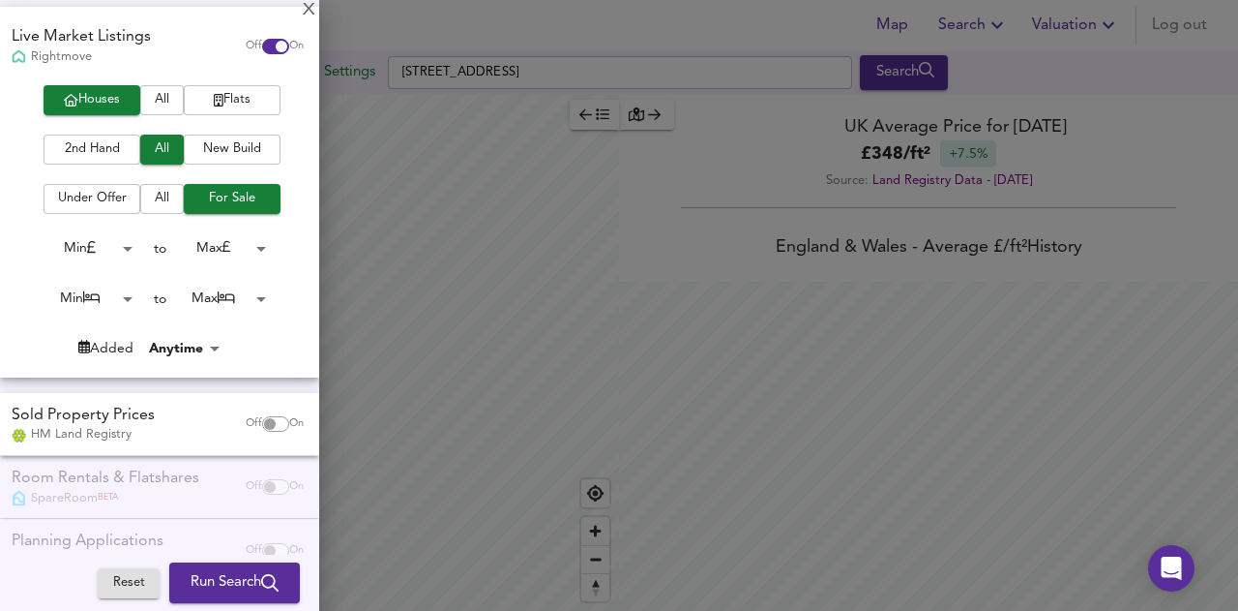
scroll to position [182, 0]
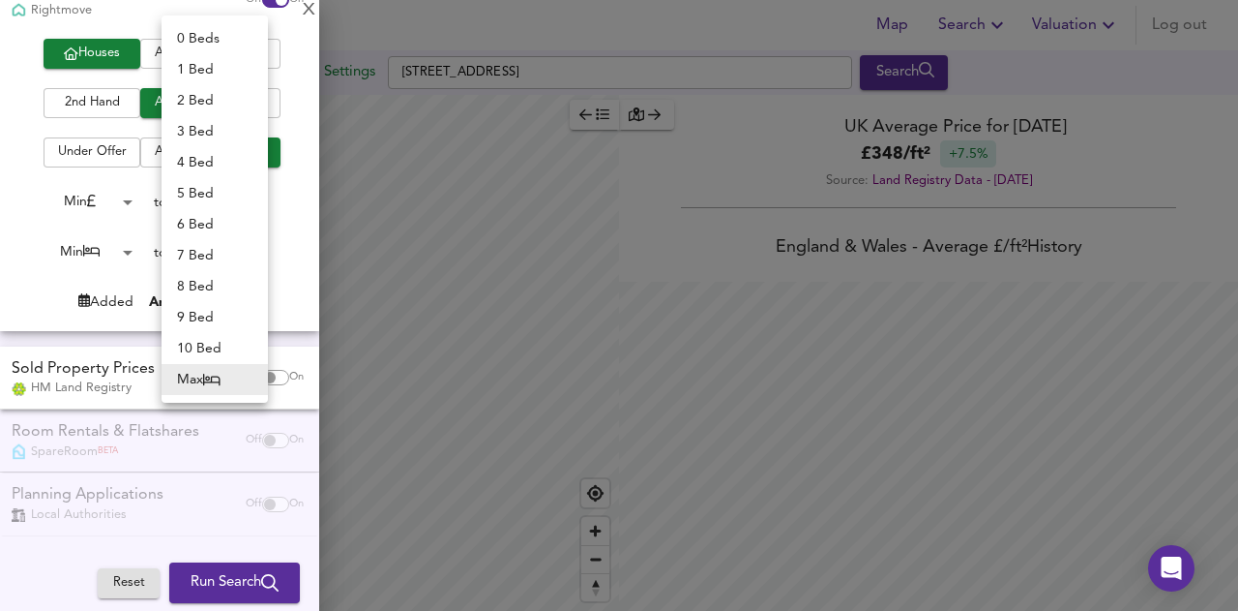
click at [228, 245] on body "Map Search Valuation Log out Settings Barlings Lane, Langworth, Lincoln LN3 5DF…" at bounding box center [619, 305] width 1238 height 611
click at [201, 168] on li "4 Bed" at bounding box center [215, 162] width 106 height 31
type input "4"
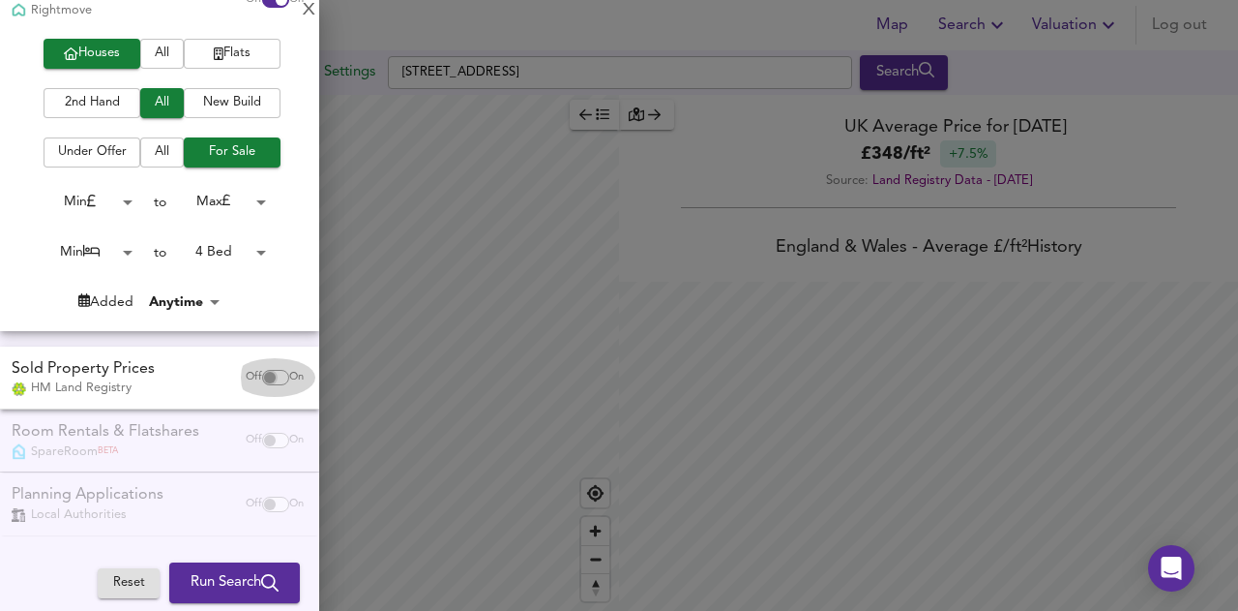
click at [263, 381] on input "checkbox" at bounding box center [270, 377] width 46 height 15
checkbox input "true"
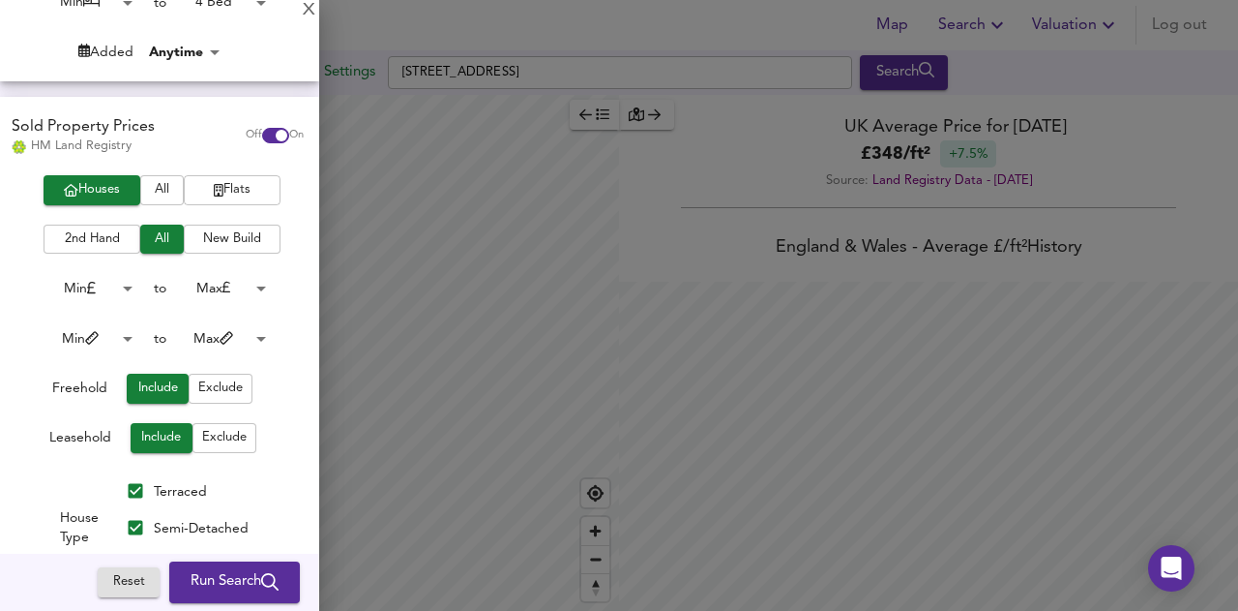
scroll to position [435, 0]
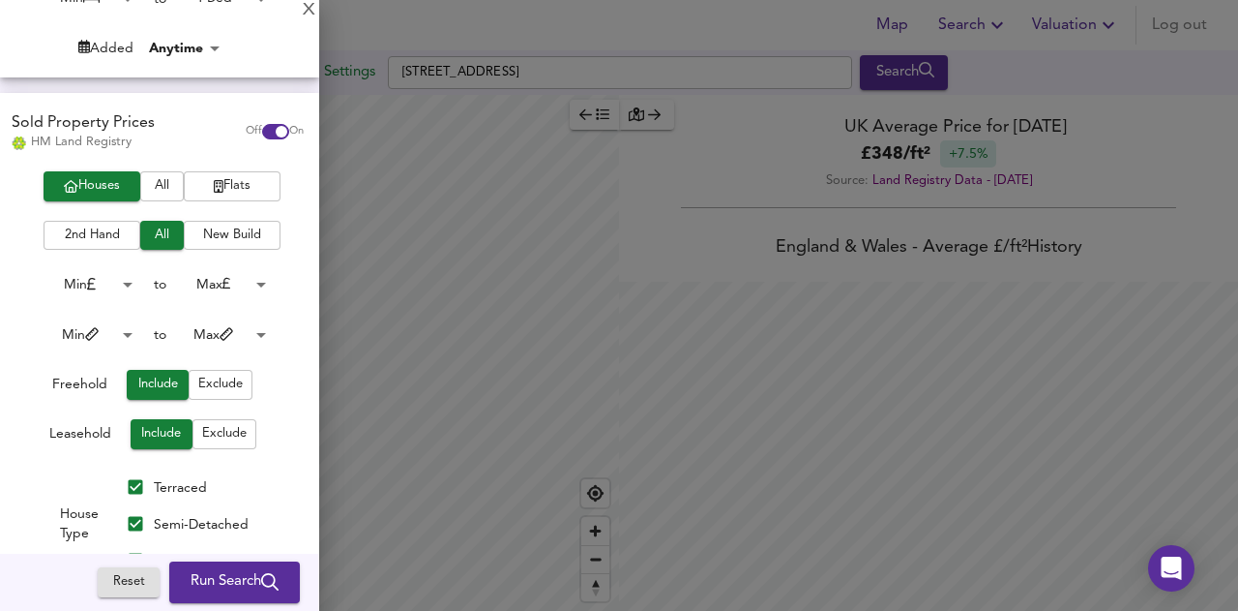
click at [221, 583] on span "Run Search" at bounding box center [235, 582] width 88 height 25
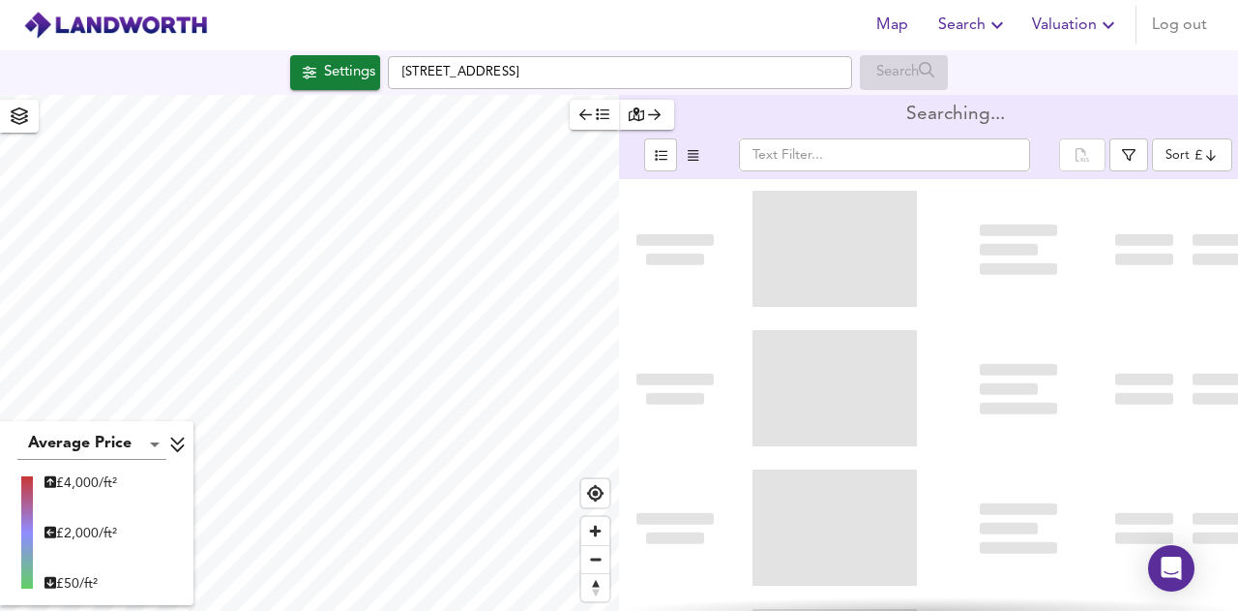
type input "bestdeal"
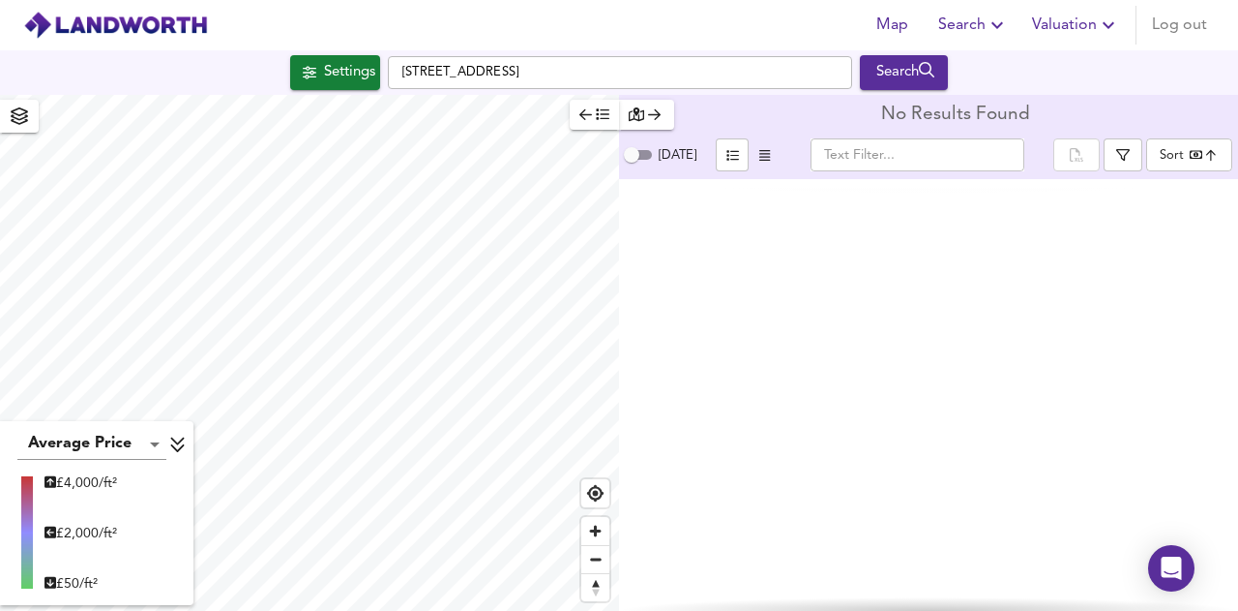
click at [310, 610] on html "Map Search Valuation Log out Settings Barlings Lane, Langworth, Lincoln LN3 5DF…" at bounding box center [619, 305] width 1238 height 611
type input "2448"
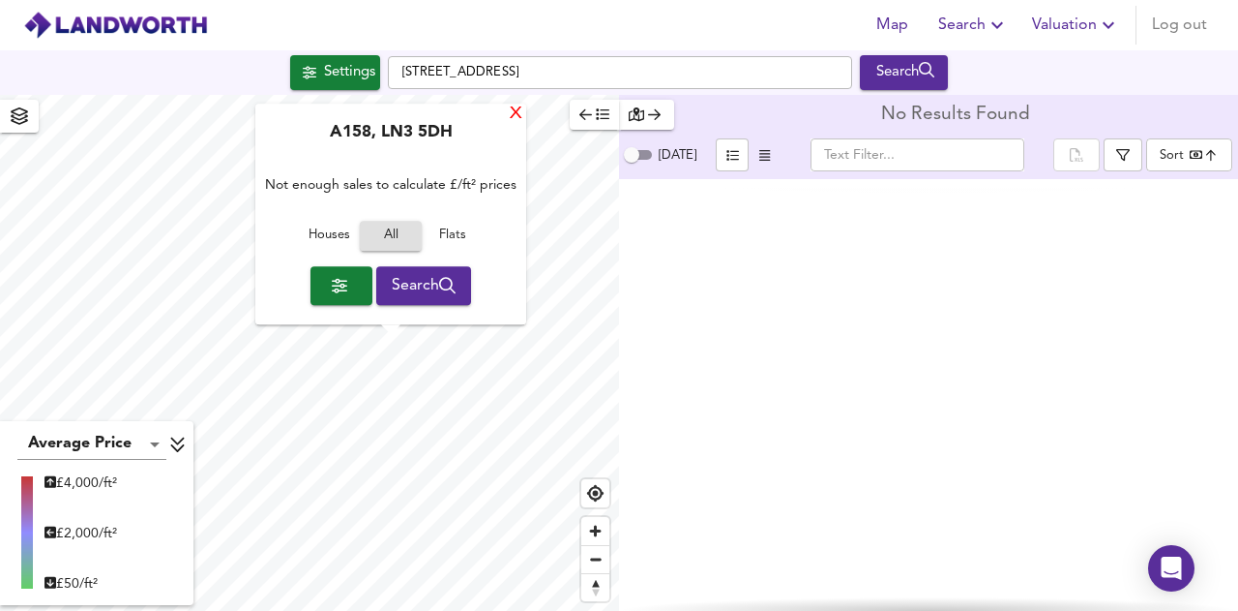
click at [515, 118] on div "X" at bounding box center [516, 114] width 16 height 18
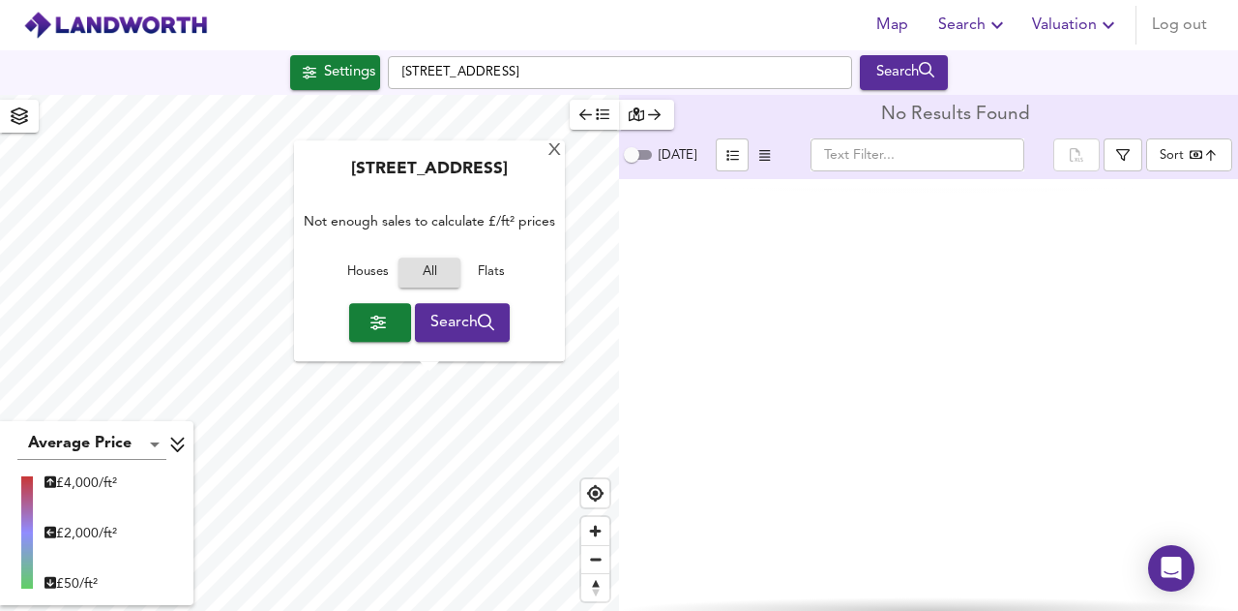
click at [451, 327] on span "Search" at bounding box center [463, 322] width 65 height 27
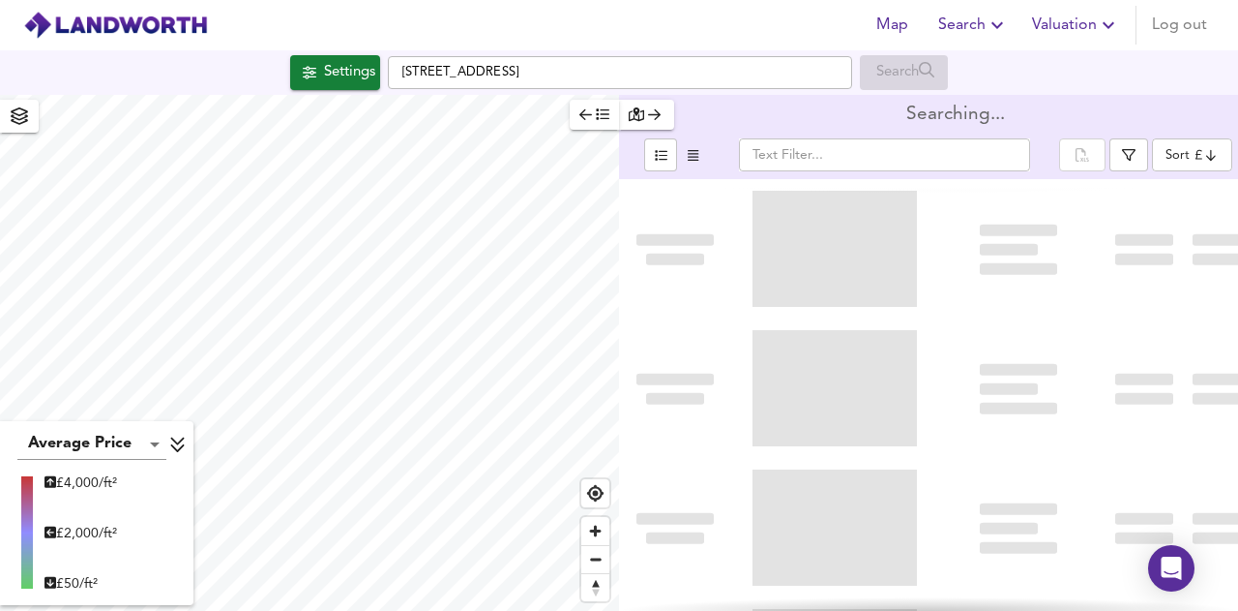
type input "bestdeal"
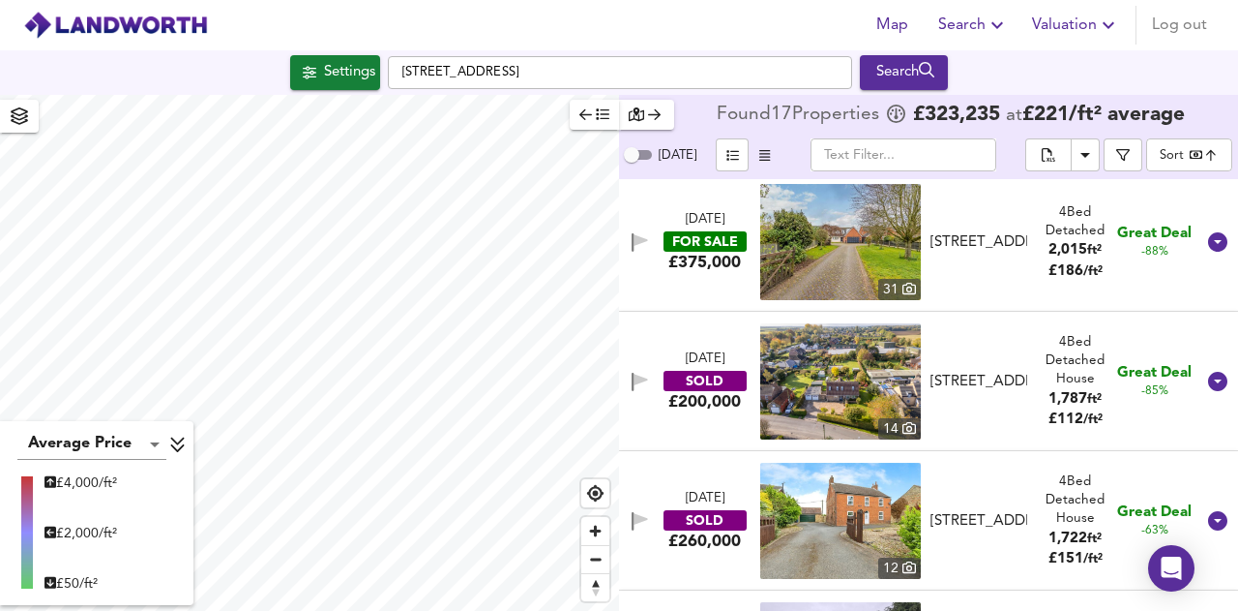
scroll to position [144, 0]
